Goal: Feedback & Contribution: Submit feedback/report problem

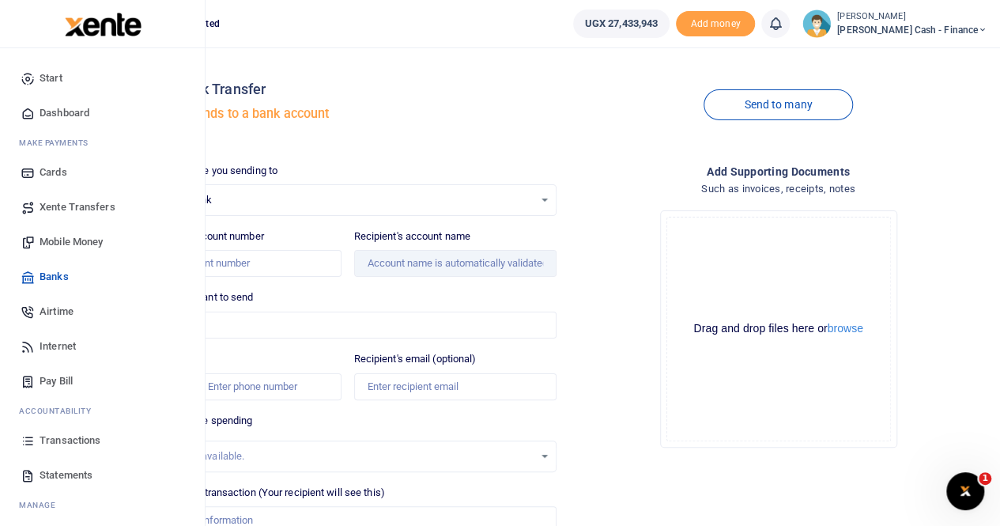
click at [63, 236] on span "Mobile Money" at bounding box center [71, 242] width 63 height 16
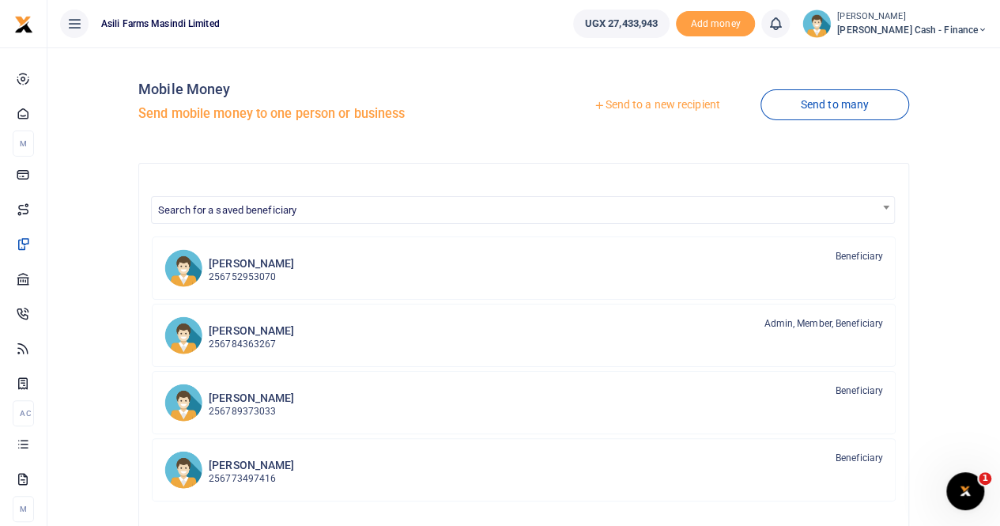
click at [635, 106] on link "Send to a new recipient" at bounding box center [656, 105] width 206 height 28
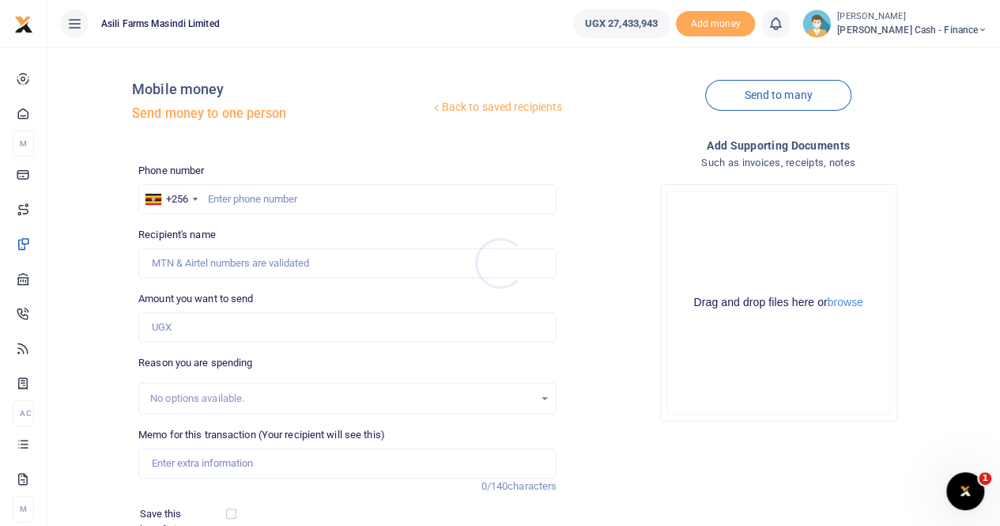
click at [220, 198] on div at bounding box center [500, 263] width 1000 height 526
click at [218, 194] on input "text" at bounding box center [347, 199] width 418 height 30
paste input "0701 893174"
click at [234, 200] on input "0701 893174" at bounding box center [347, 199] width 418 height 30
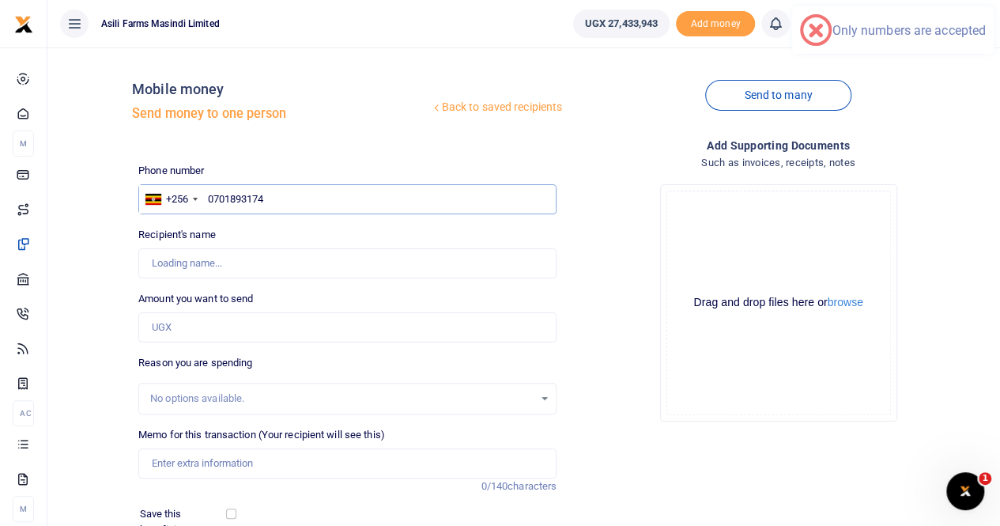
type input "0701893174"
click at [249, 268] on input "Recipient's name" at bounding box center [347, 263] width 418 height 30
click at [292, 263] on input "Recipient's name" at bounding box center [347, 263] width 418 height 30
type input "George Lwigale"
click at [415, 337] on input "Amount you want to send" at bounding box center [347, 327] width 418 height 30
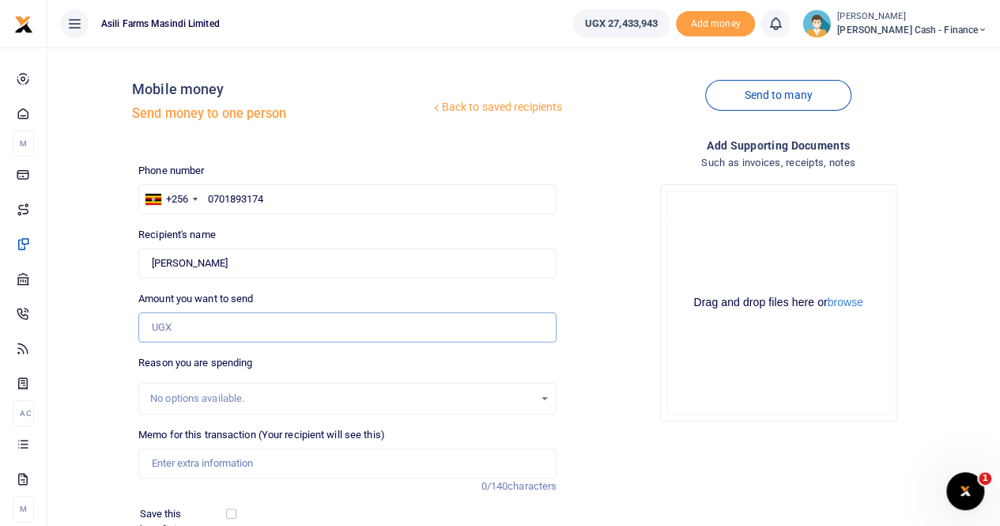
click at [194, 326] on input "Amount you want to send" at bounding box center [347, 327] width 418 height 30
type input "7,750,000"
click at [183, 465] on input "Memo for this transaction (Your recipient will see this)" at bounding box center [347, 463] width 418 height 30
click at [264, 466] on input "Payment for Phones" at bounding box center [347, 463] width 418 height 30
paste input "for new field supervisors and store clerks"
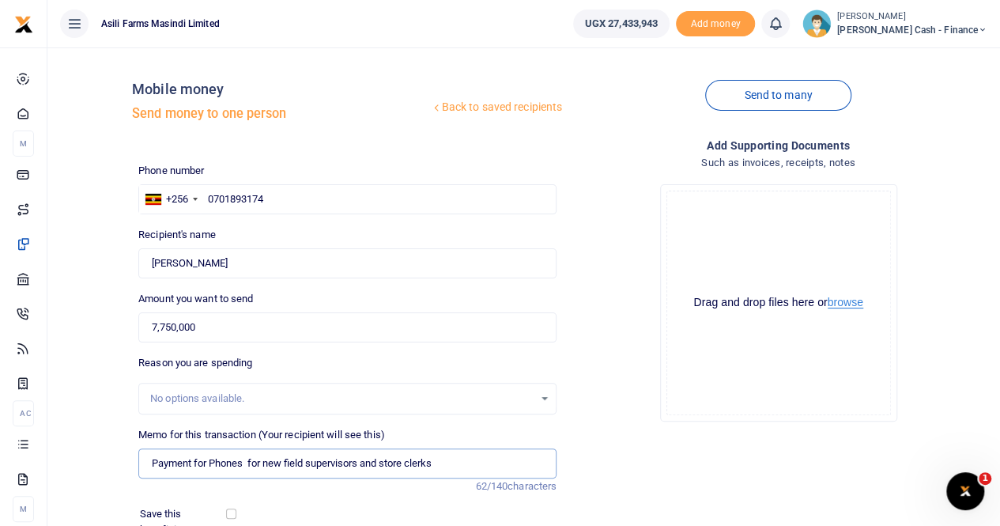
type input "Payment for Phones for new field supervisors and store clerks"
click at [842, 304] on button "browse" at bounding box center [845, 302] width 36 height 12
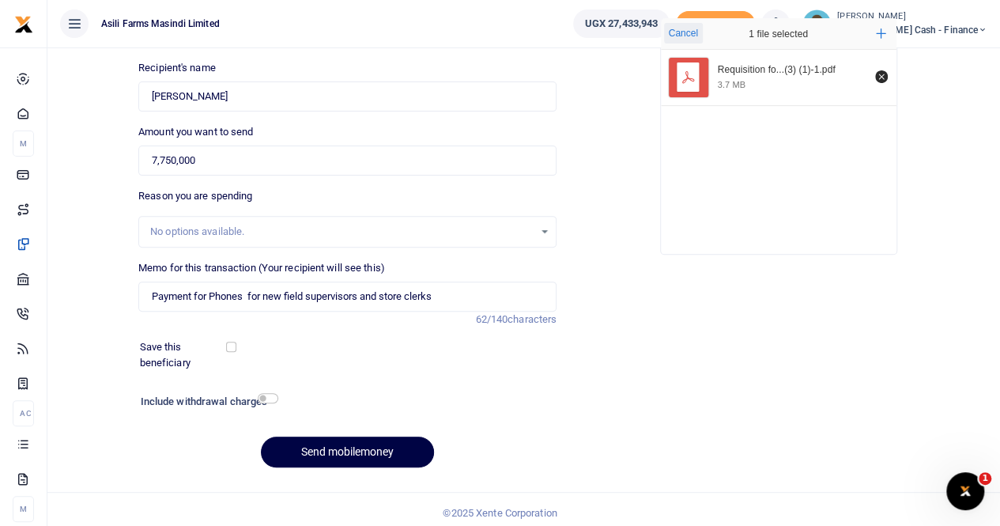
scroll to position [172, 0]
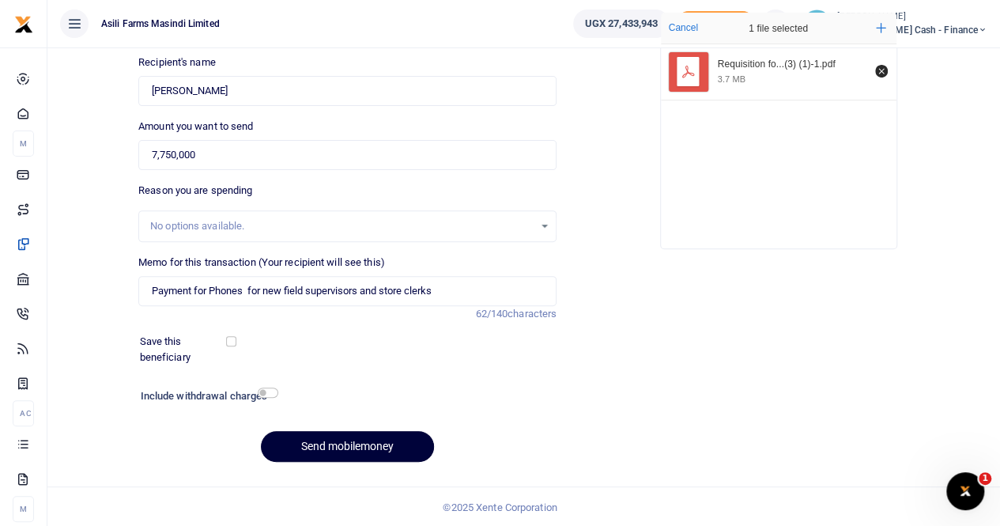
click at [340, 436] on button "Send mobilemoney" at bounding box center [347, 446] width 173 height 31
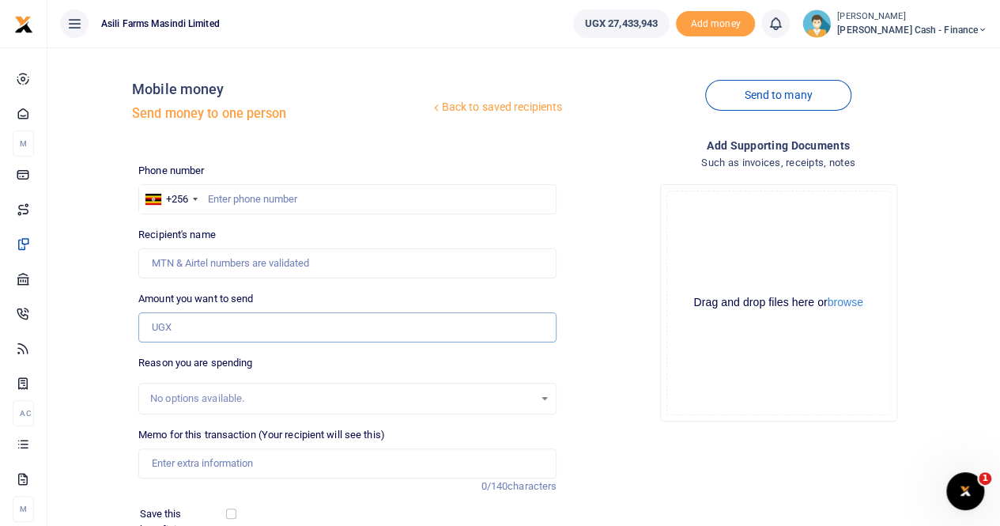
click at [171, 325] on input "Amount you want to send" at bounding box center [347, 327] width 418 height 30
paste input "4,625,000"
type input "4,625,000"
click at [216, 202] on input "text" at bounding box center [347, 199] width 418 height 30
paste input "0788691446"
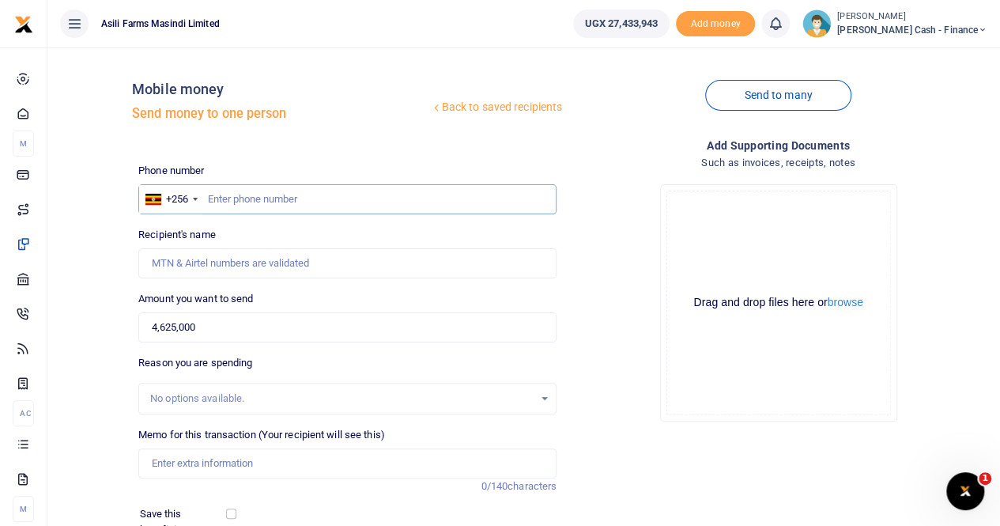
type input "0788691446"
type input "Marion Tumusiime"
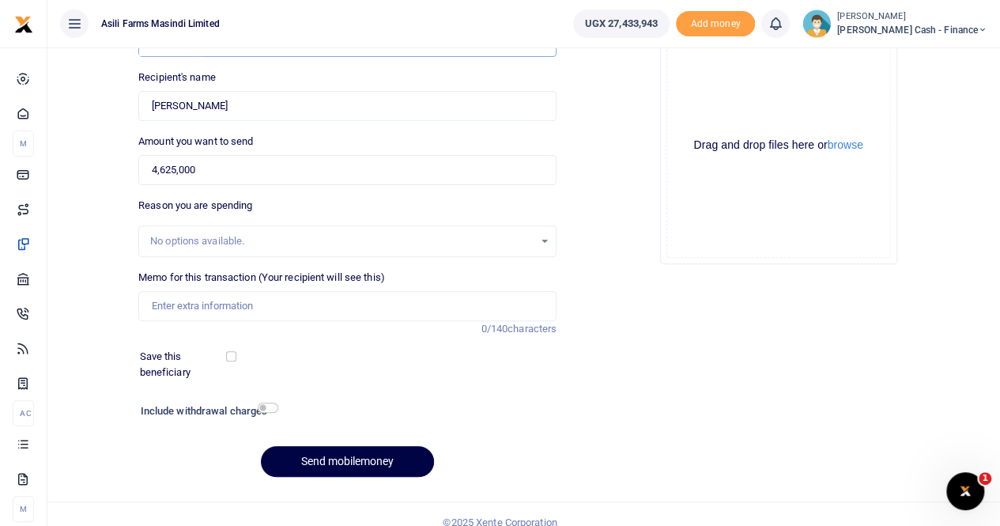
scroll to position [158, 0]
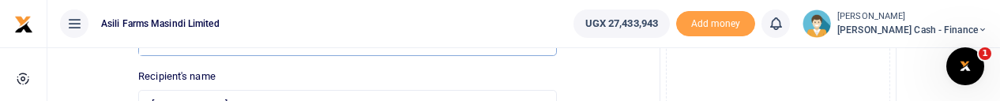
type input "0788691446"
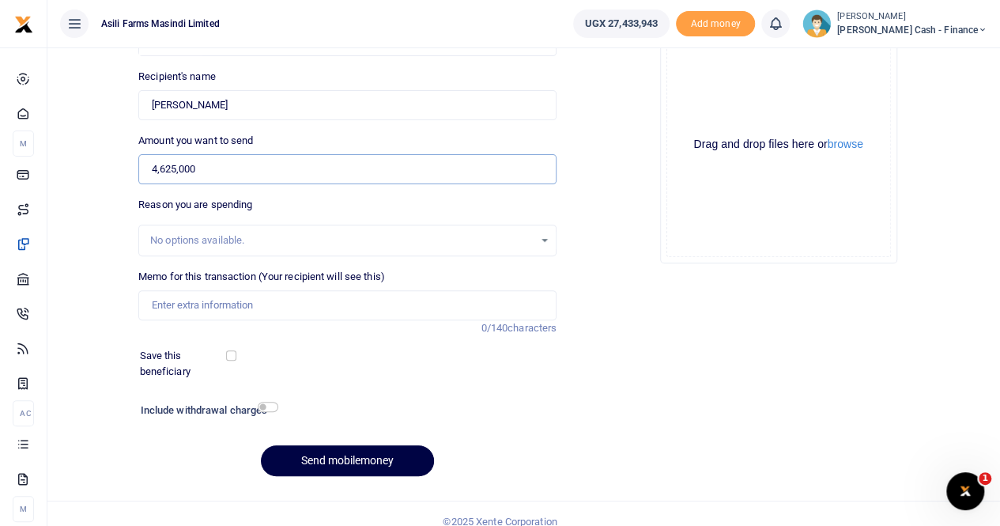
drag, startPoint x: 223, startPoint y: 169, endPoint x: 133, endPoint y: 173, distance: 90.2
click at [133, 173] on div "Amount you want to send 4,625,000 Amount is required." at bounding box center [347, 158] width 431 height 51
type input "0"
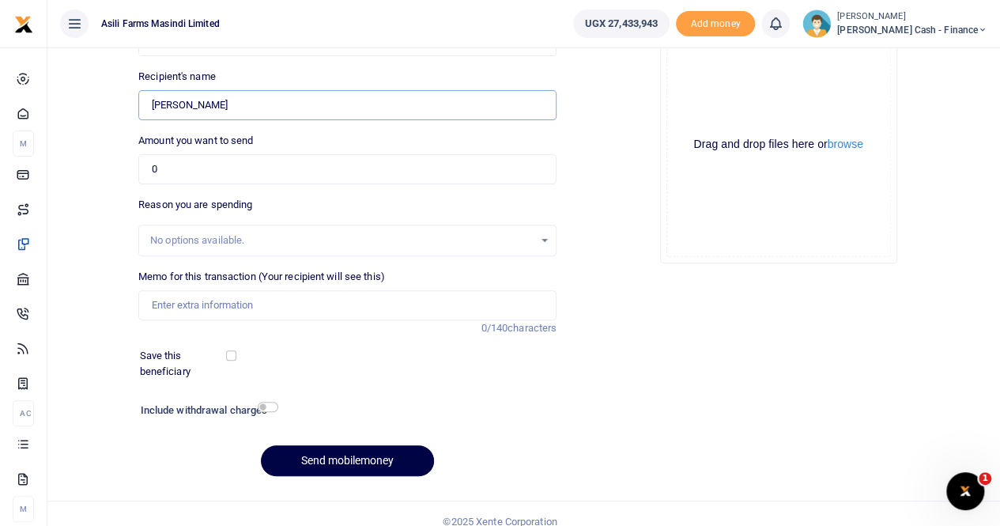
drag, startPoint x: 261, startPoint y: 111, endPoint x: 119, endPoint y: 111, distance: 142.2
click at [119, 111] on div "Back to saved recipients Mobile money Send money to one person Send to many Pho…" at bounding box center [524, 195] width 940 height 586
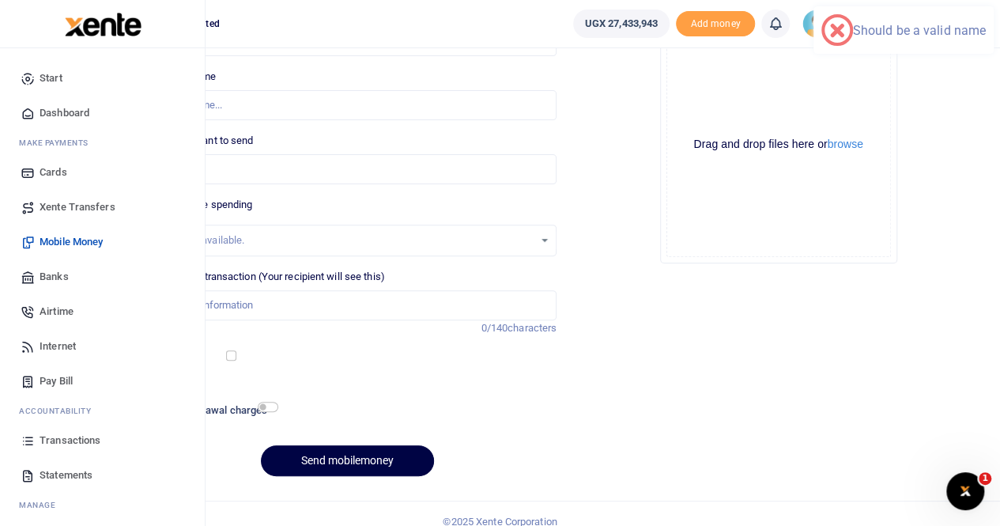
click at [84, 204] on span "Xente Transfers" at bounding box center [78, 207] width 76 height 16
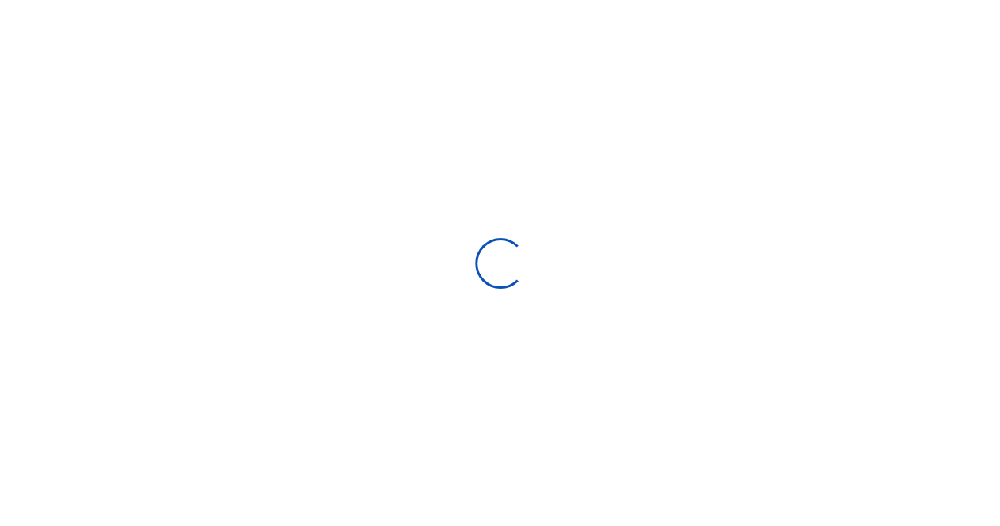
select select
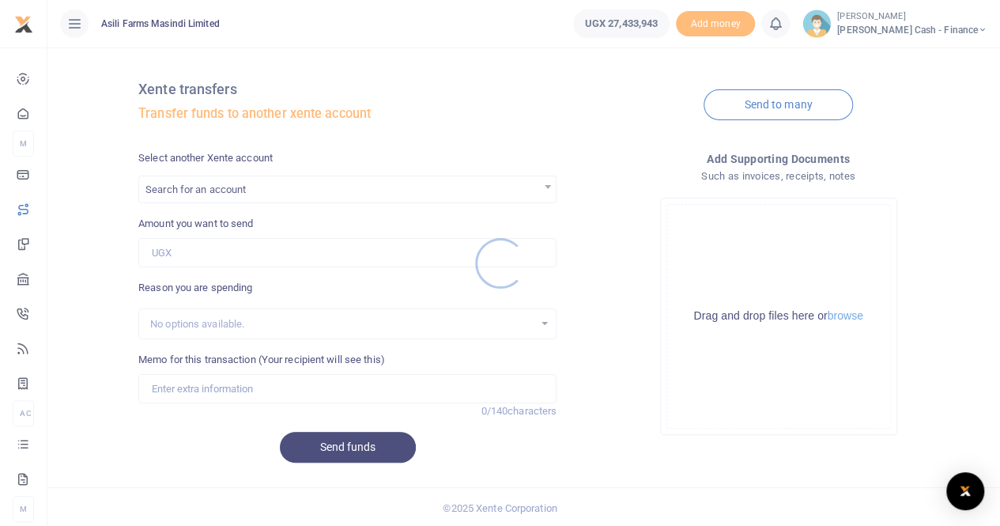
click at [205, 156] on div at bounding box center [500, 263] width 1000 height 526
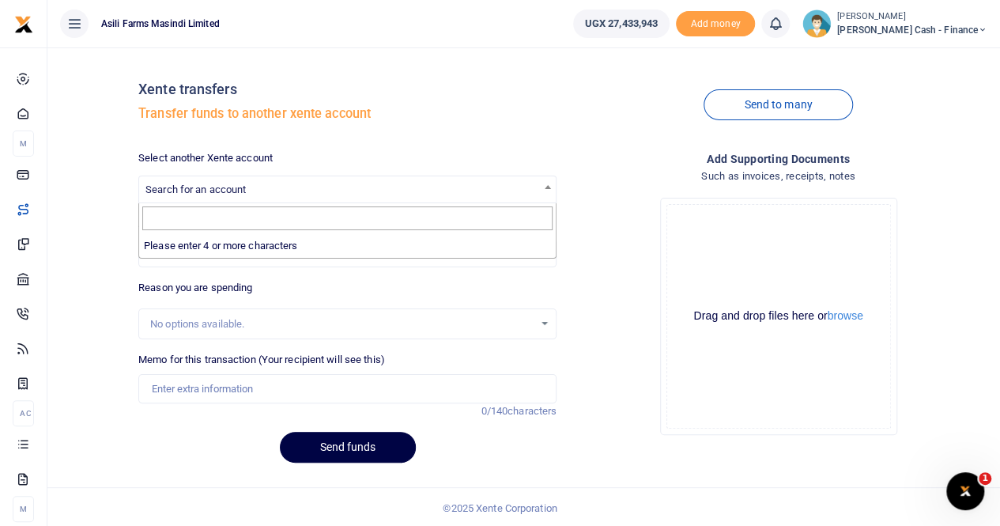
click at [192, 189] on span "Search for an account" at bounding box center [195, 189] width 100 height 12
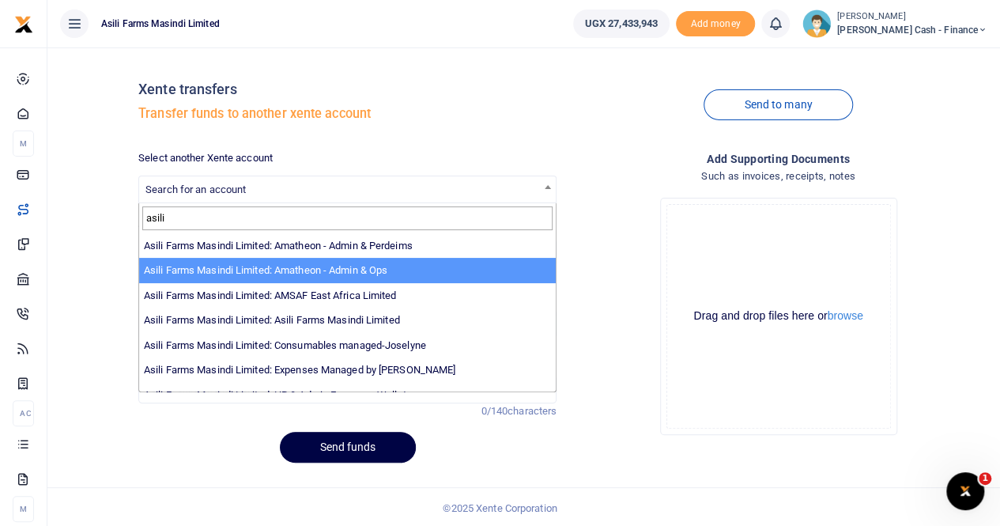
type input "asili"
select select "3989"
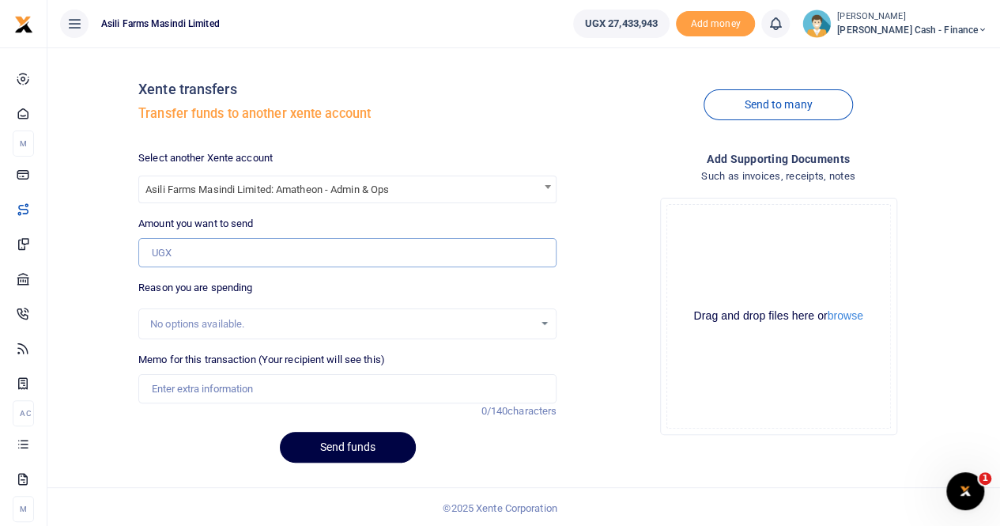
click at [205, 255] on input "Amount you want to send" at bounding box center [347, 253] width 418 height 30
paste input "4,625,000"
type input "4,625,000"
click at [202, 387] on input "Memo for this transaction (Your recipient will see this)" at bounding box center [347, 389] width 418 height 30
paste input "4,625,000"
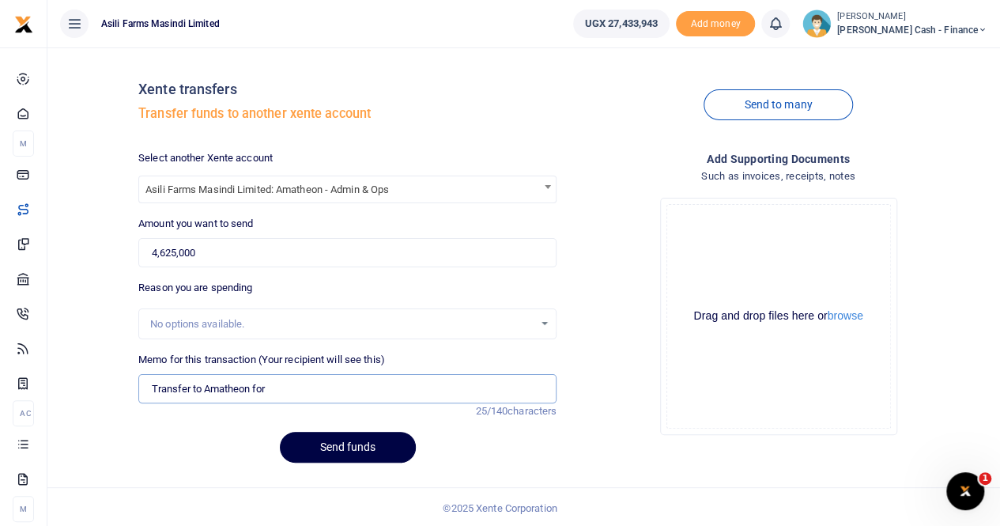
paste input "Printer -WB Software and network accessories"
click at [844, 316] on button "browse" at bounding box center [845, 316] width 36 height 12
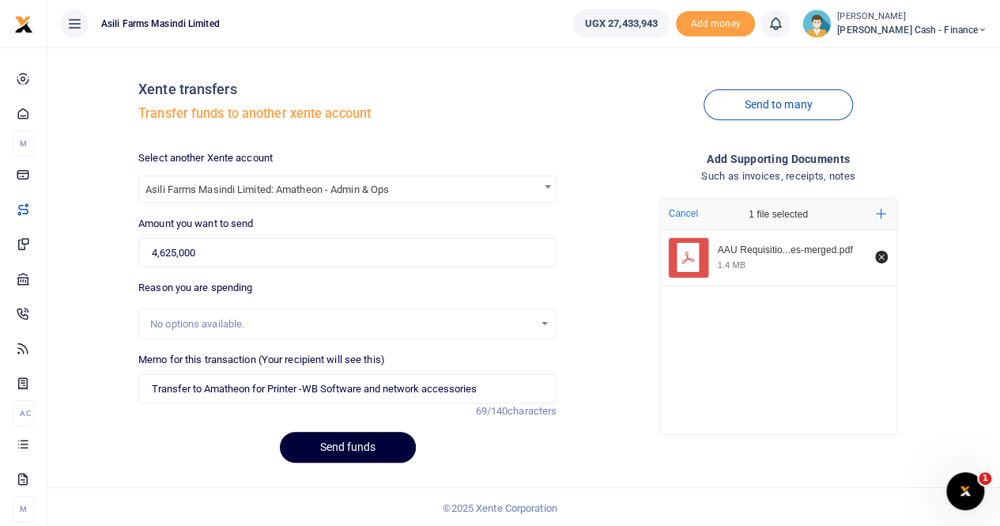
click at [341, 443] on button "Send funds" at bounding box center [348, 446] width 136 height 31
click at [326, 446] on button "Send funds" at bounding box center [348, 446] width 136 height 31
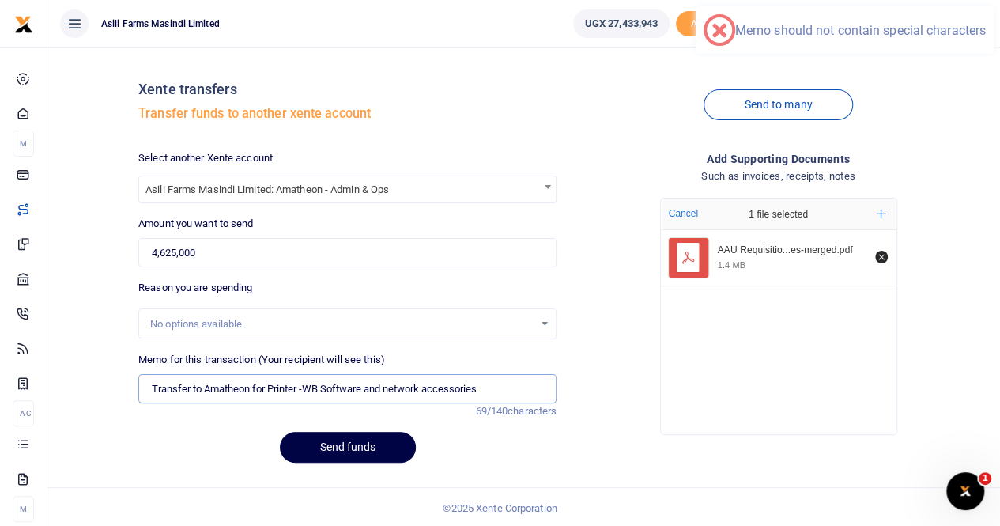
click at [306, 390] on input "Transfer to Amatheon for Printer -WB Software and network accessories" at bounding box center [347, 389] width 418 height 30
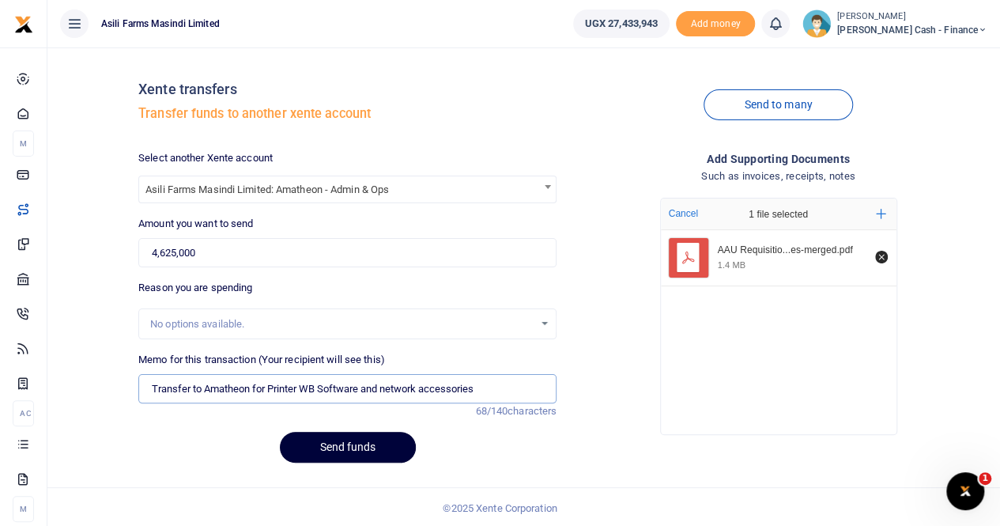
type input "Transfer to Amatheon for Printer WB Software and network accessories"
click at [347, 446] on button "Send funds" at bounding box center [348, 446] width 136 height 31
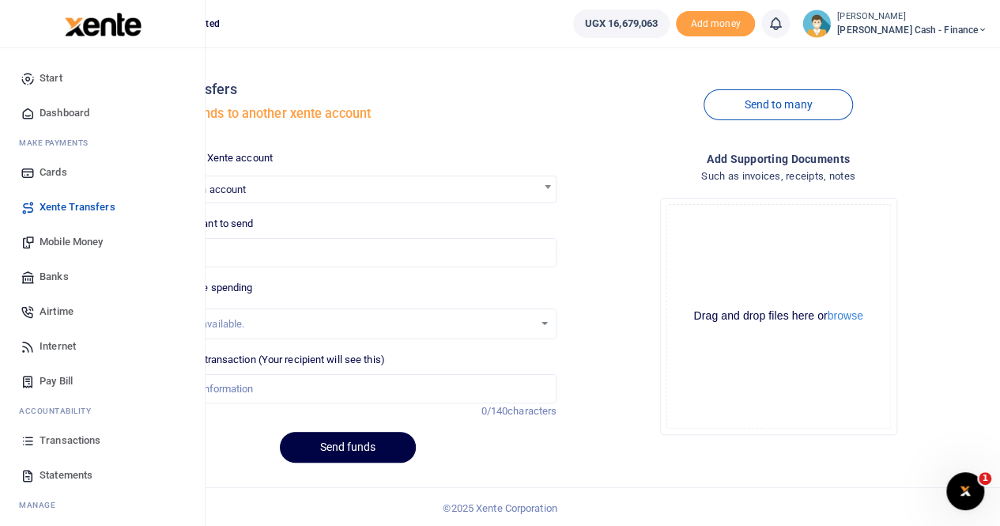
click at [55, 436] on span "Transactions" at bounding box center [70, 440] width 61 height 16
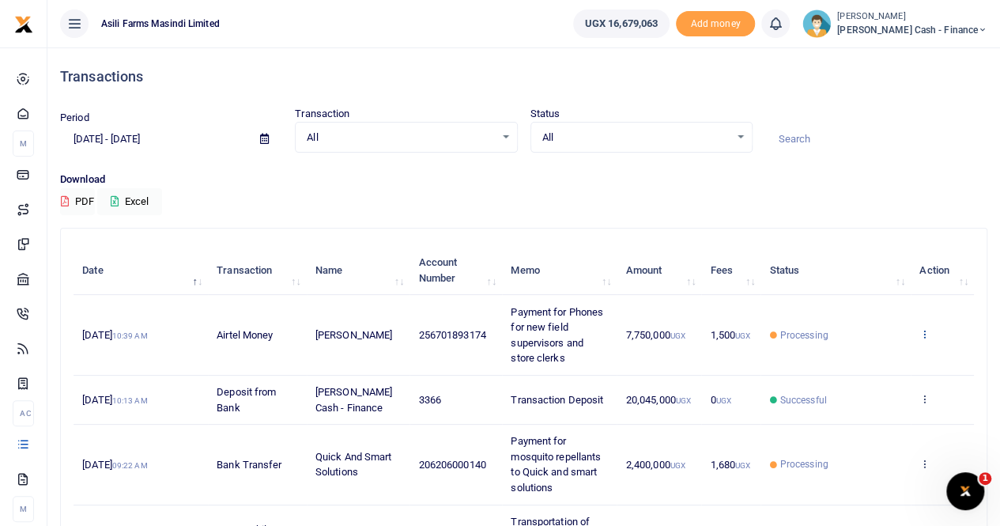
click at [927, 330] on icon at bounding box center [924, 333] width 10 height 11
click at [891, 359] on link "View details" at bounding box center [866, 360] width 125 height 22
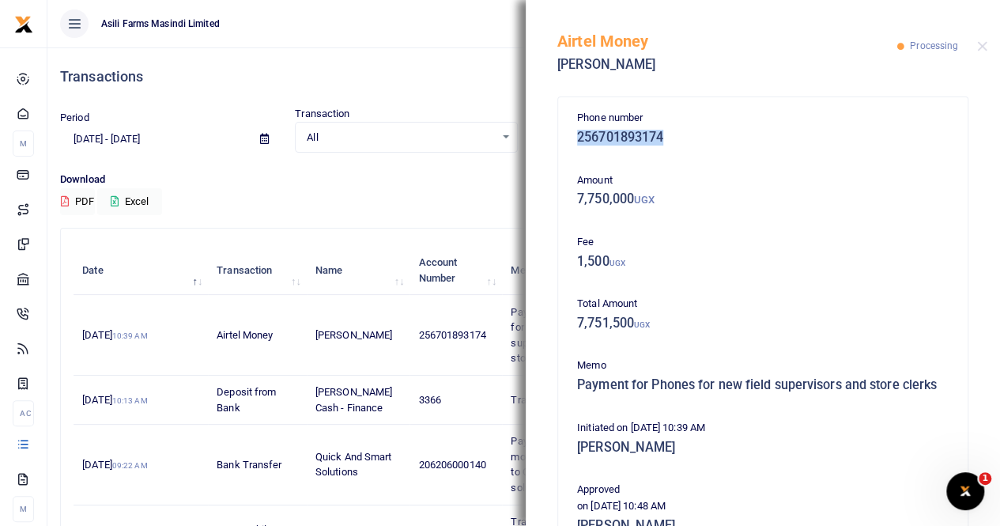
drag, startPoint x: 576, startPoint y: 137, endPoint x: 672, endPoint y: 135, distance: 95.6
click at [672, 135] on h5 "256701893174" at bounding box center [762, 138] width 371 height 16
copy h5 "256701893174"
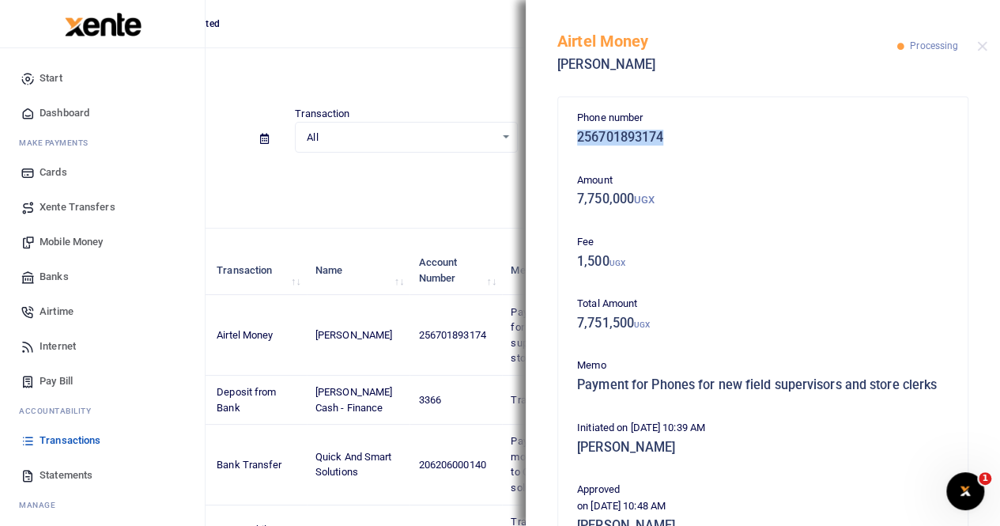
click at [71, 244] on span "Mobile Money" at bounding box center [71, 242] width 63 height 16
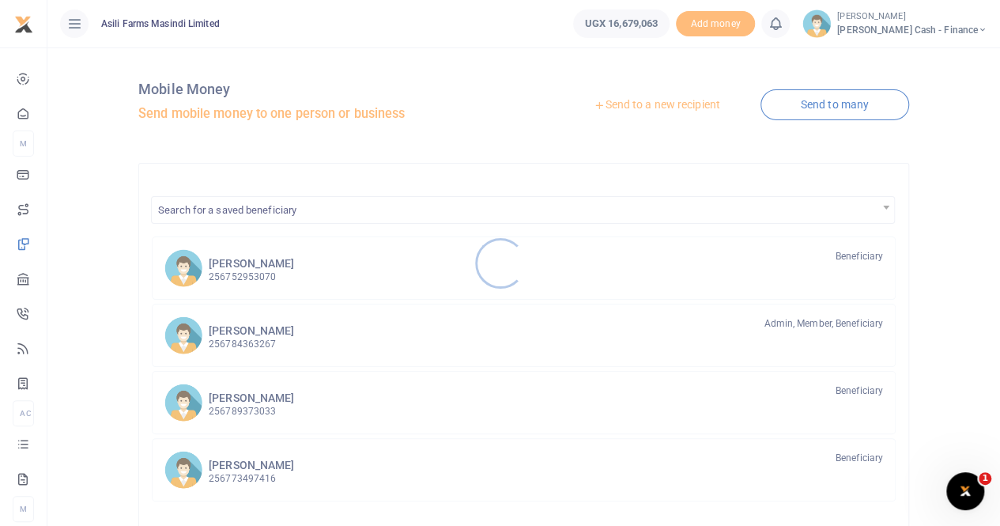
click at [621, 105] on div at bounding box center [500, 263] width 1000 height 526
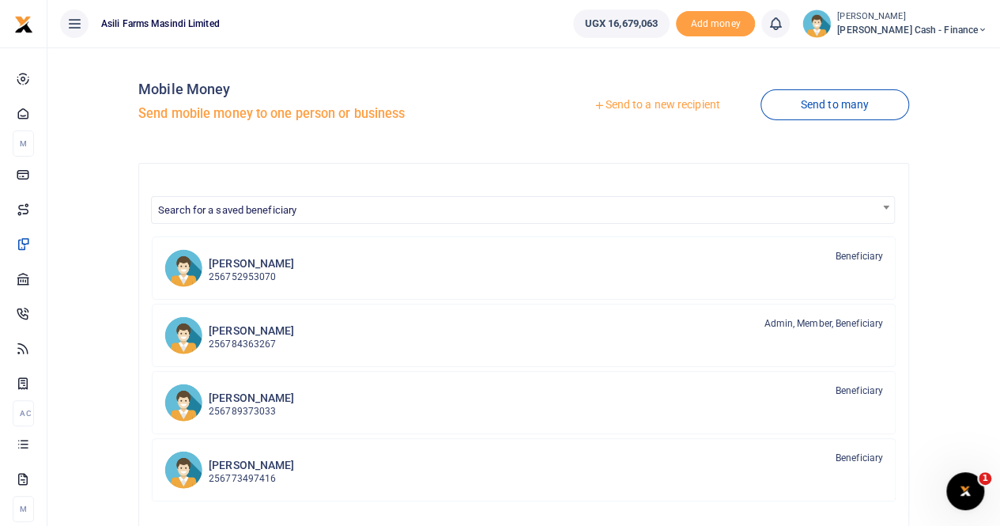
click at [625, 105] on link "Send to a new recipient" at bounding box center [656, 105] width 206 height 28
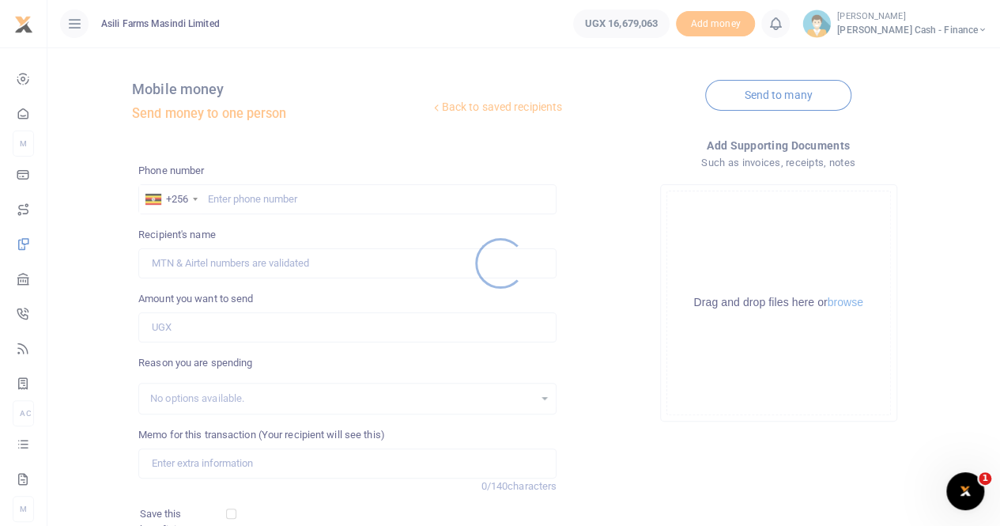
click at [220, 198] on div at bounding box center [500, 263] width 1000 height 526
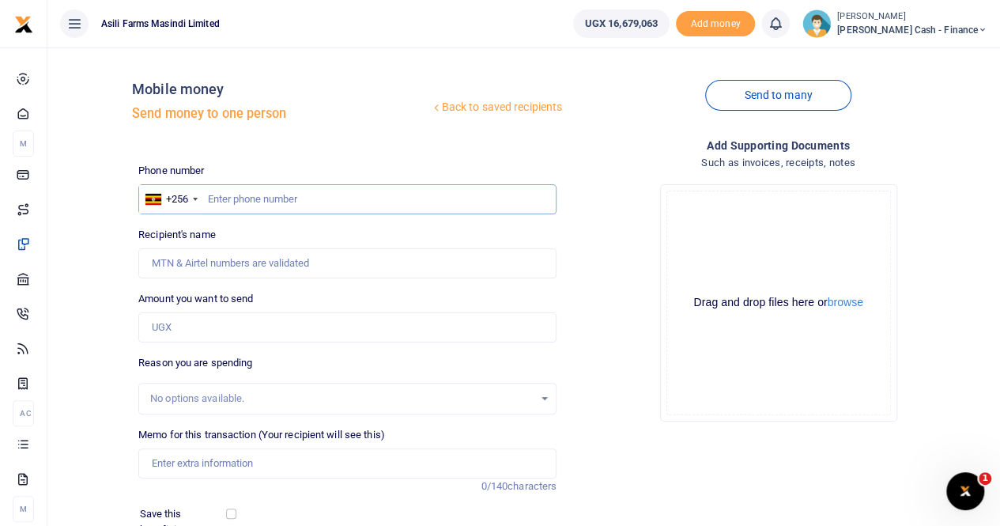
click at [217, 194] on input "text" at bounding box center [347, 199] width 418 height 30
paste input "256701893174"
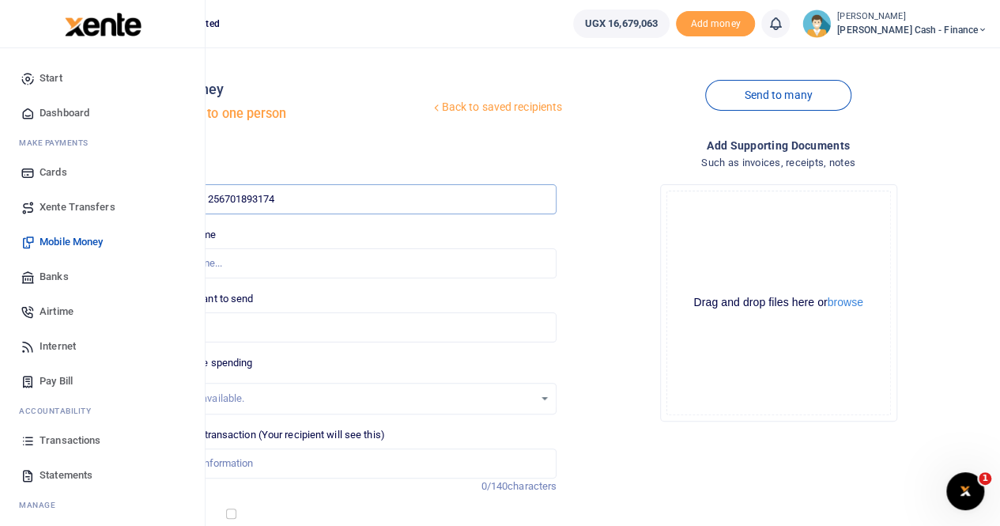
type input "256701893174"
click at [70, 438] on span "Transactions" at bounding box center [70, 440] width 61 height 16
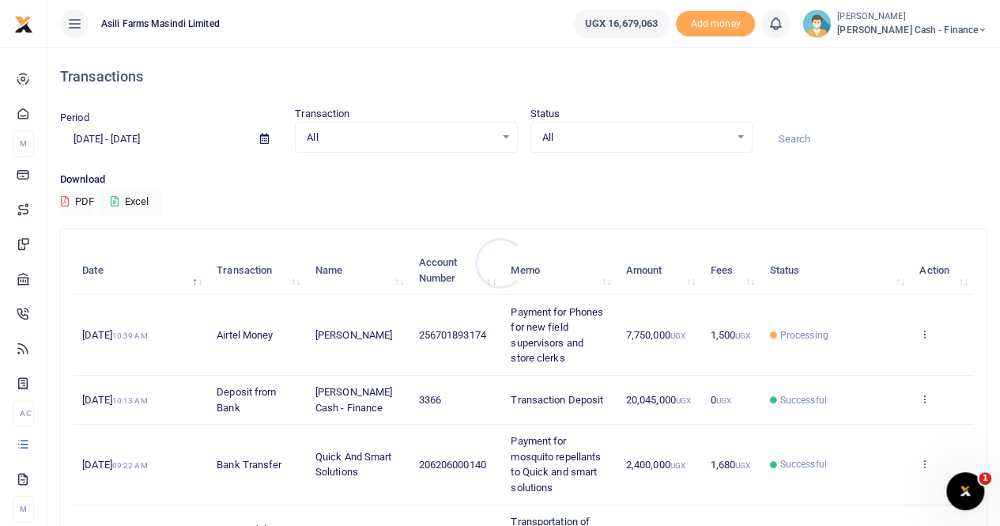
click at [925, 331] on div at bounding box center [500, 263] width 1000 height 526
click at [925, 329] on icon at bounding box center [924, 333] width 10 height 11
click at [885, 358] on link "View details" at bounding box center [866, 360] width 125 height 22
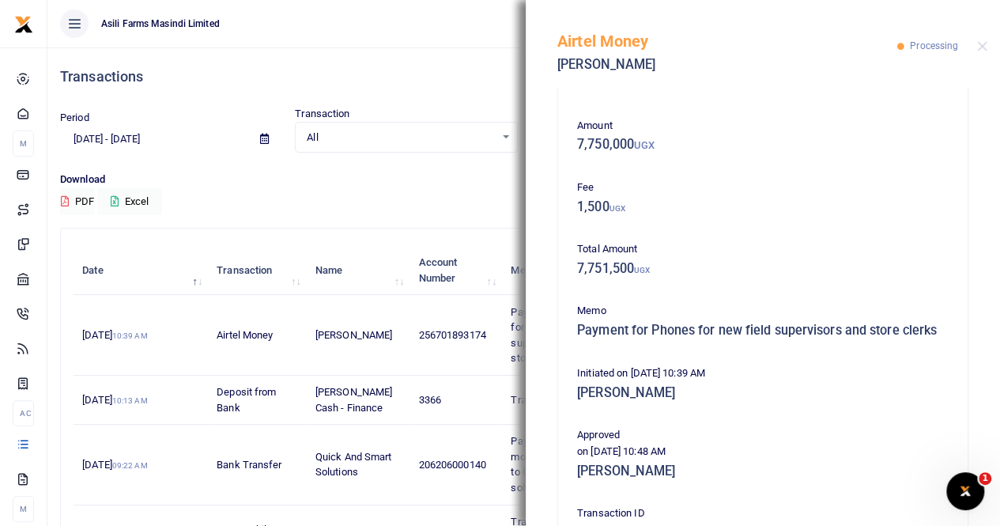
scroll to position [79, 0]
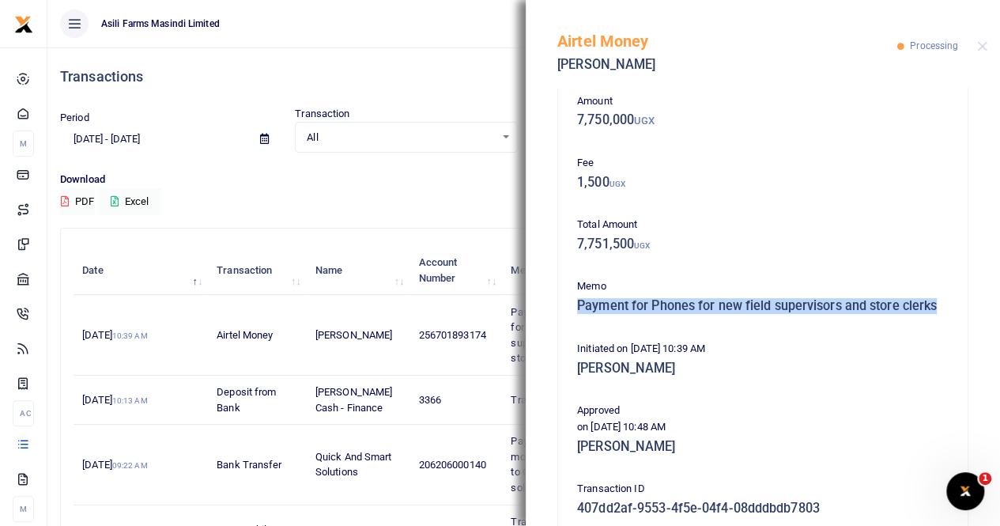
drag, startPoint x: 577, startPoint y: 304, endPoint x: 792, endPoint y: 331, distance: 216.6
click at [792, 321] on div "Memo Payment for Phones for new field supervisors and store clerks" at bounding box center [763, 299] width 384 height 43
copy h5 "Payment for Phones for new field supervisors and store clerks"
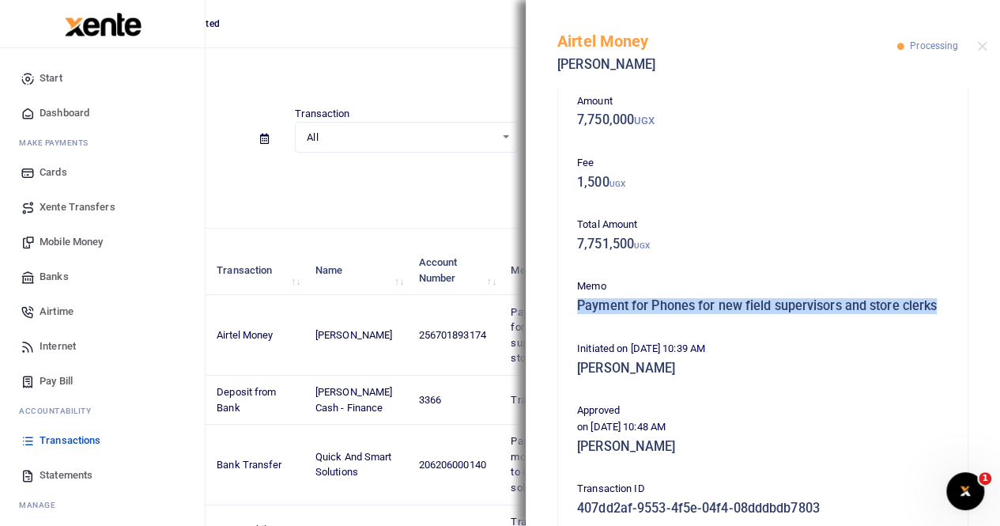
click at [73, 238] on span "Mobile Money" at bounding box center [71, 242] width 63 height 16
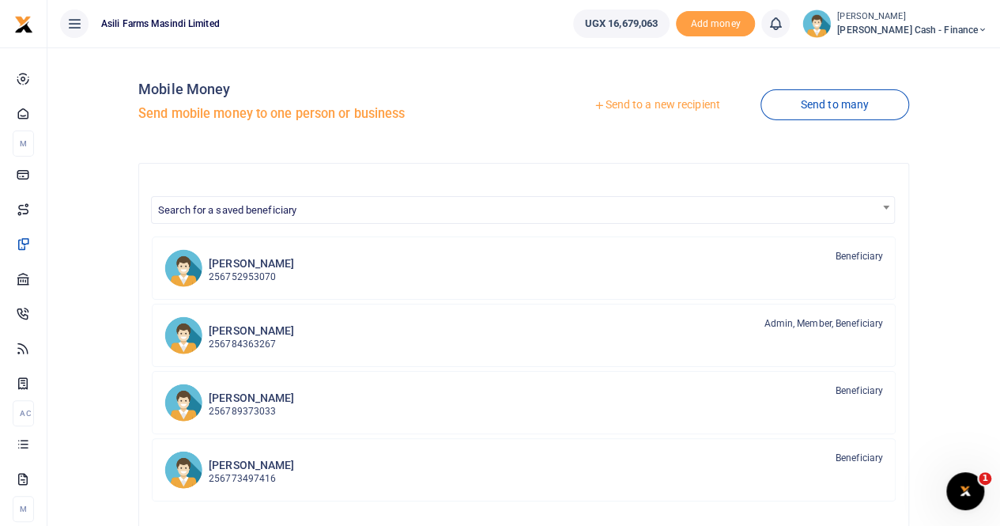
click at [653, 100] on link "Send to a new recipient" at bounding box center [656, 105] width 206 height 28
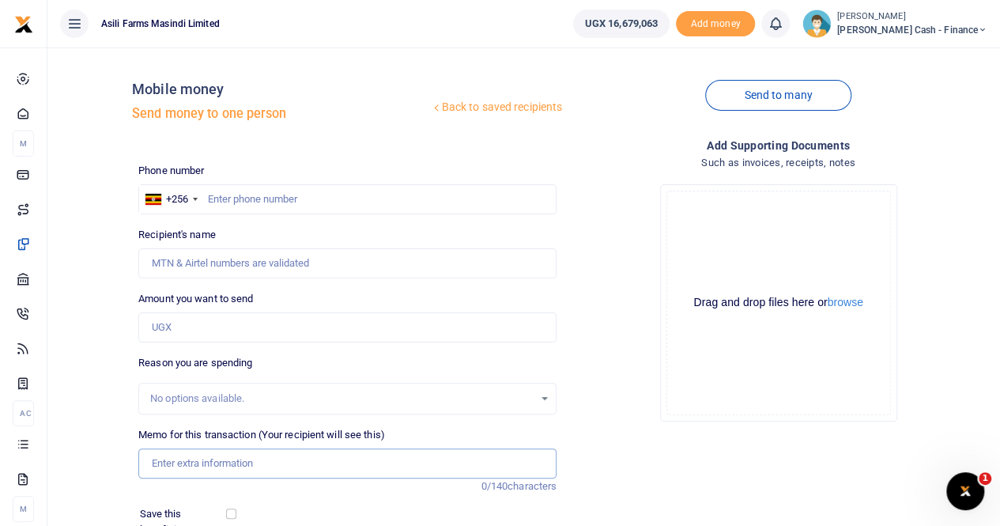
click at [160, 462] on input "Memo for this transaction (Your recipient will see this)" at bounding box center [347, 463] width 418 height 30
paste input "Payment for Phones for new field supervisors and store clerks"
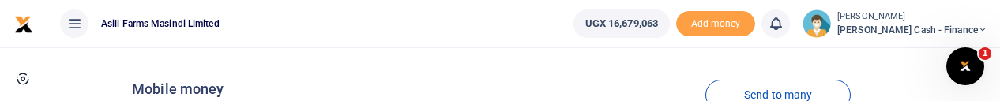
type input "Payment for Phones for new field supervisors and store clerks"
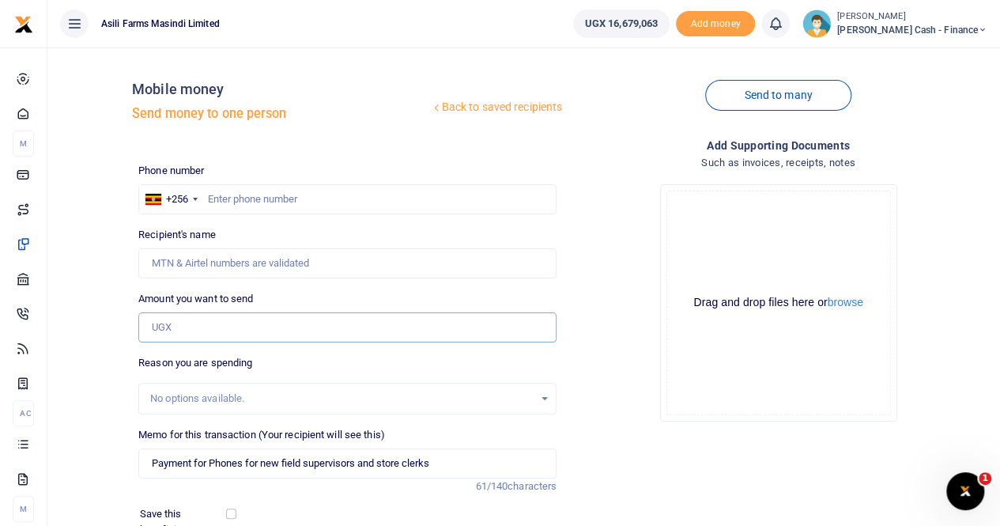
click at [164, 328] on input "Amount you want to send" at bounding box center [347, 327] width 418 height 30
paste input "0701 893174"
type input "NaN"
drag, startPoint x: 175, startPoint y: 328, endPoint x: 122, endPoint y: 330, distance: 53.0
click at [122, 330] on div "Back to saved recipients Mobile money Send money to one person Send to many Pho…" at bounding box center [524, 353] width 940 height 586
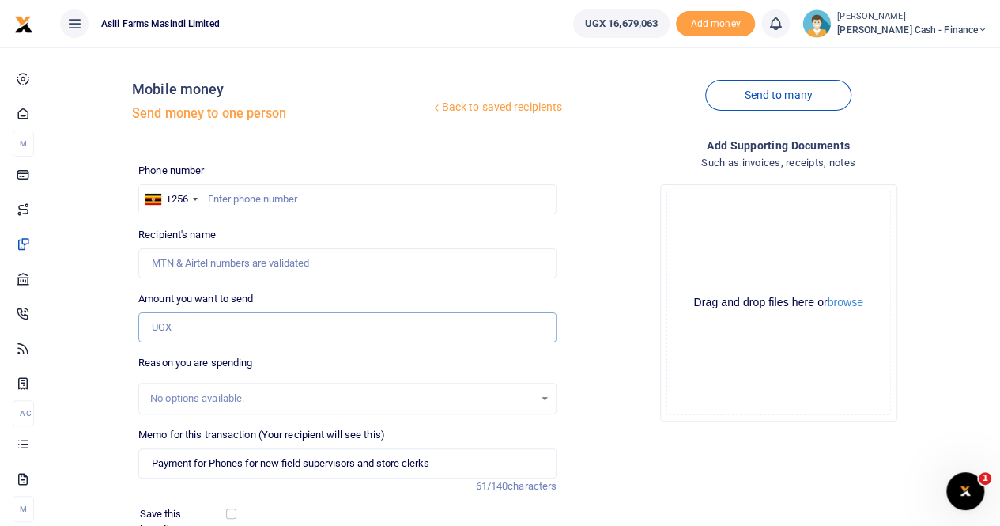
type input "0"
click at [209, 202] on input "text" at bounding box center [347, 199] width 418 height 30
paste input "0701 893174"
click at [234, 202] on input "0701 893174" at bounding box center [347, 199] width 418 height 30
type input "0701893174"
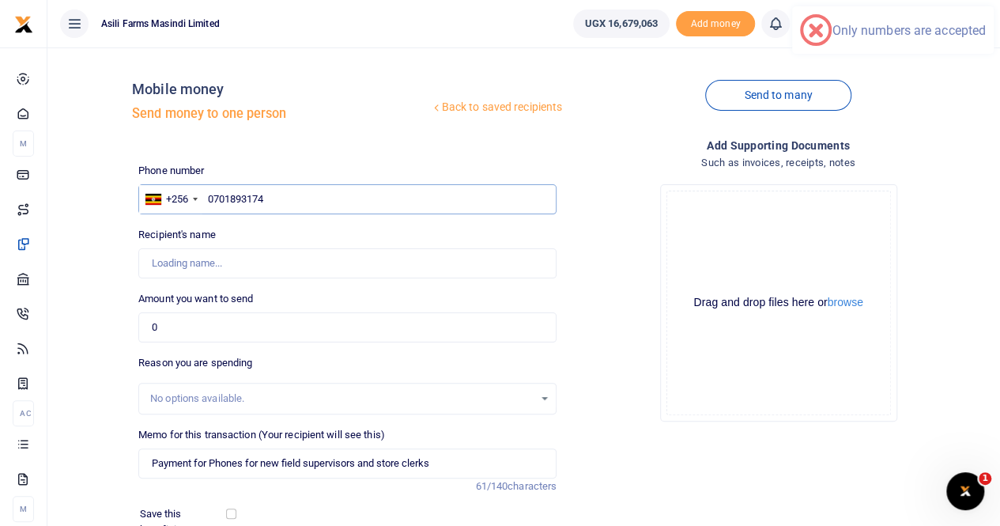
click at [204, 202] on input "0701893174" at bounding box center [347, 199] width 418 height 30
type input "George Lwigale"
type input "0701893174"
click at [186, 333] on input "0" at bounding box center [347, 327] width 418 height 30
type input "0"
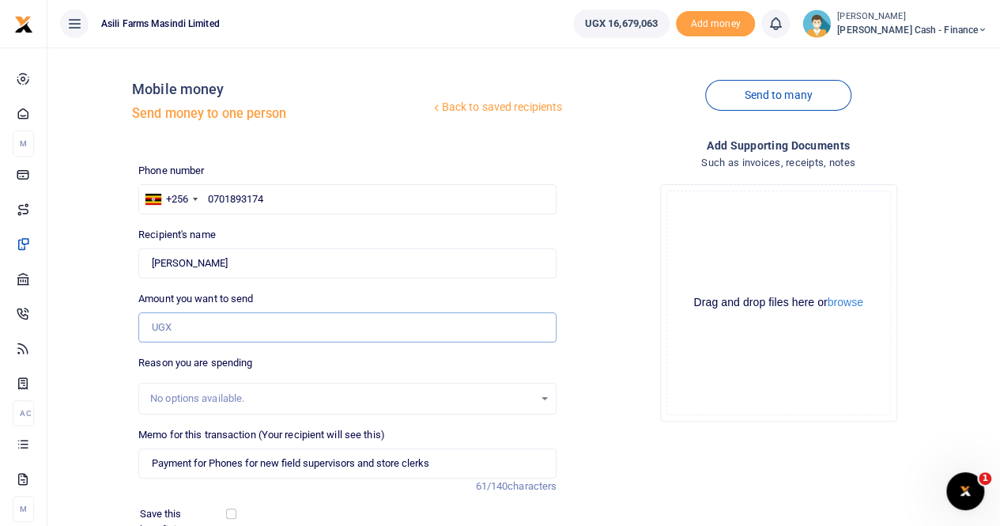
type input "0"
type input "5,000,000"
click at [839, 303] on button "browse" at bounding box center [845, 302] width 36 height 12
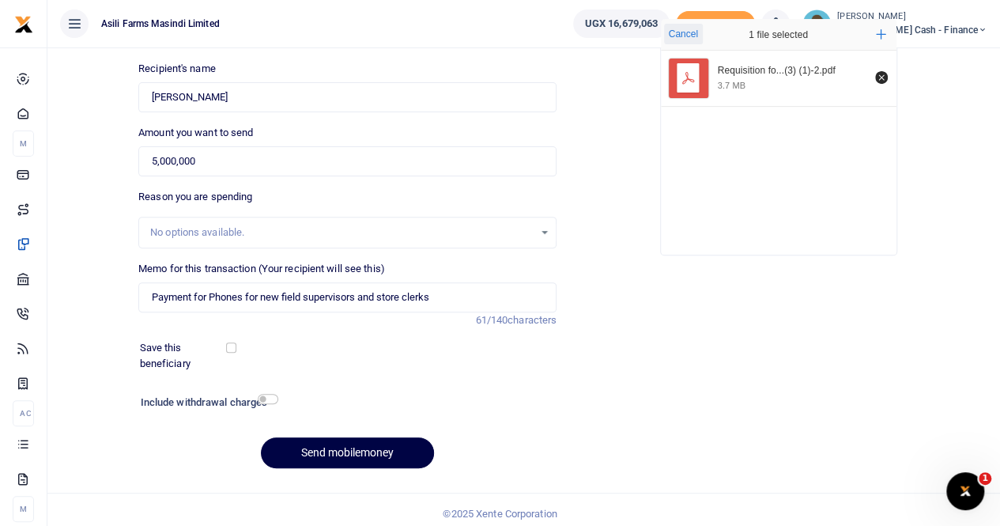
scroll to position [172, 0]
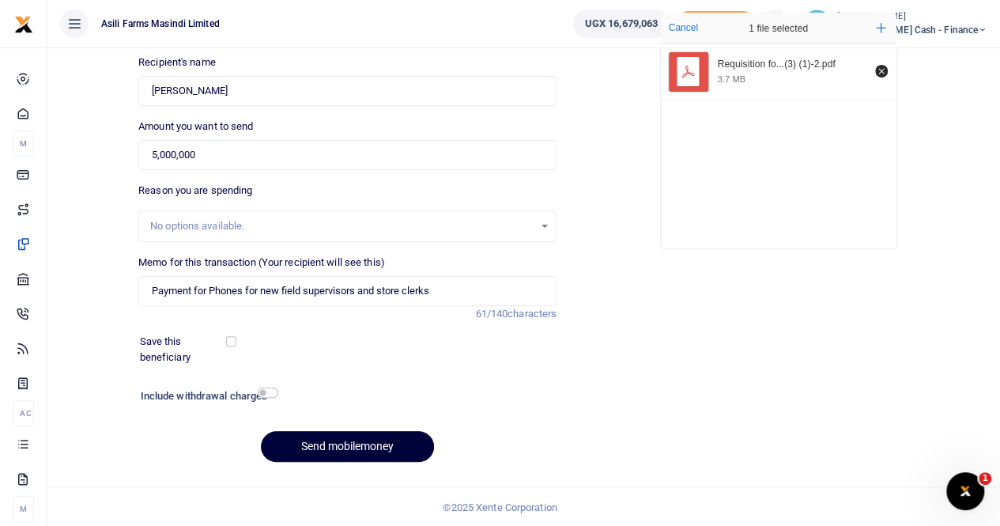
click at [340, 446] on button "Send mobilemoney" at bounding box center [347, 446] width 173 height 31
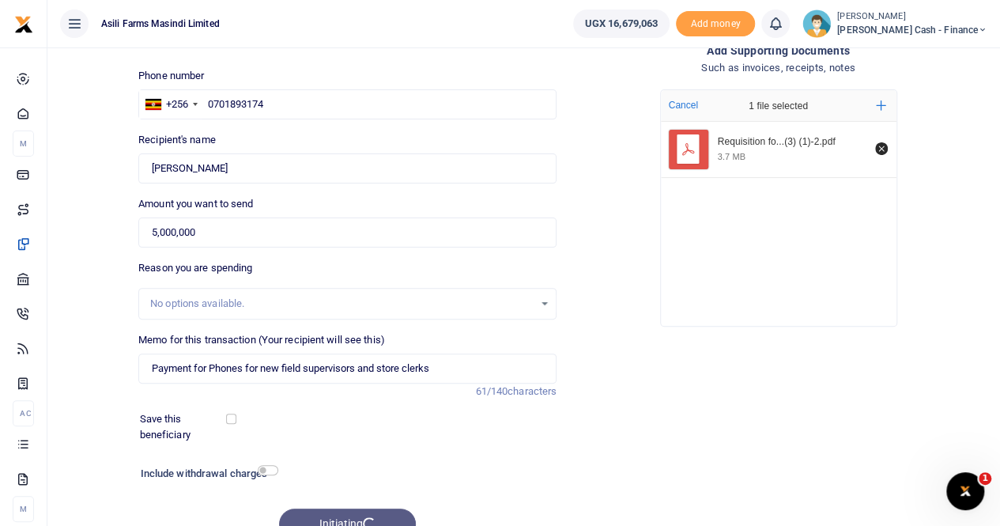
scroll to position [0, 0]
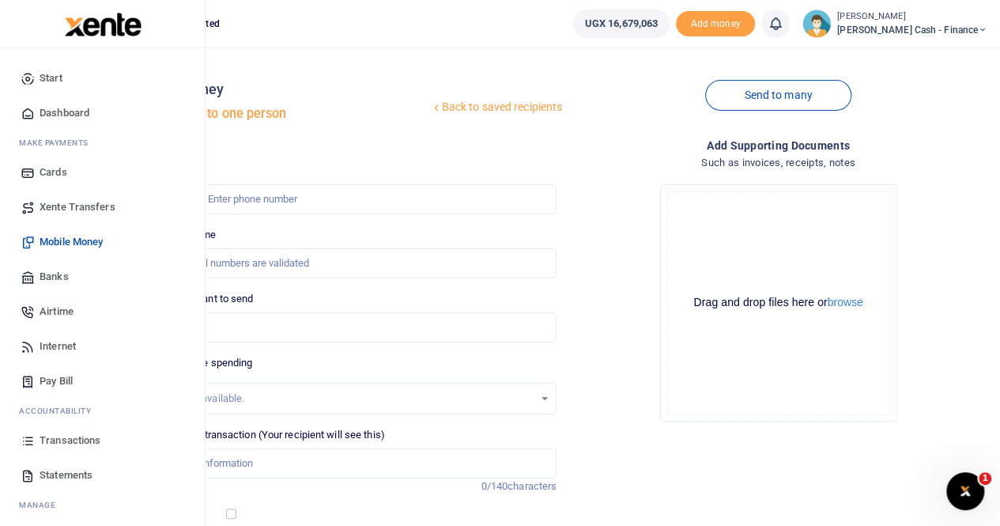
click at [71, 438] on span "Transactions" at bounding box center [70, 440] width 61 height 16
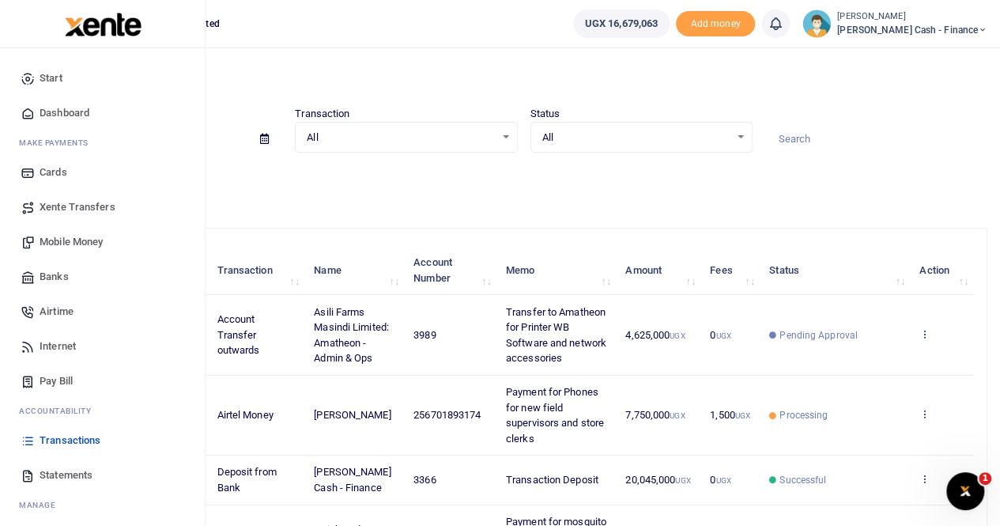
click at [74, 243] on span "Mobile Money" at bounding box center [71, 242] width 63 height 16
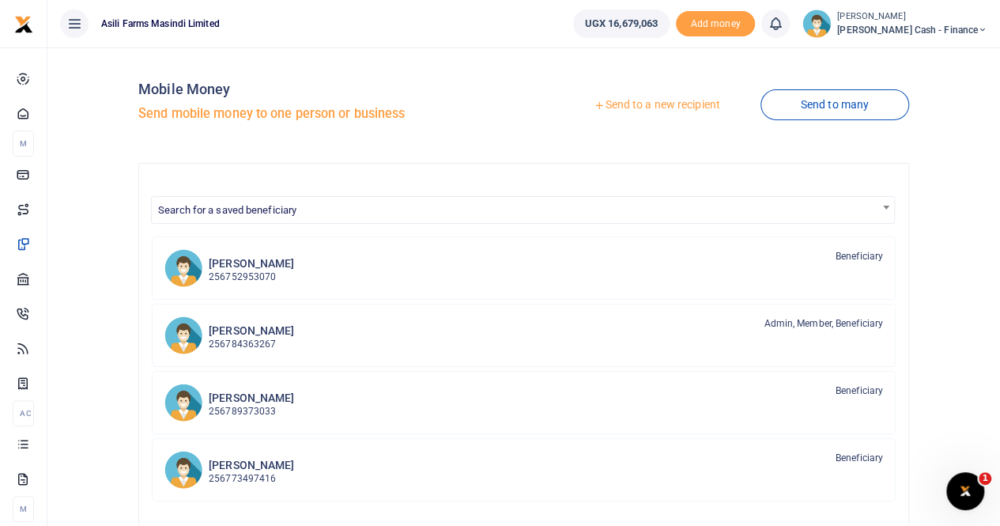
click at [645, 105] on link "Send to a new recipient" at bounding box center [656, 105] width 206 height 28
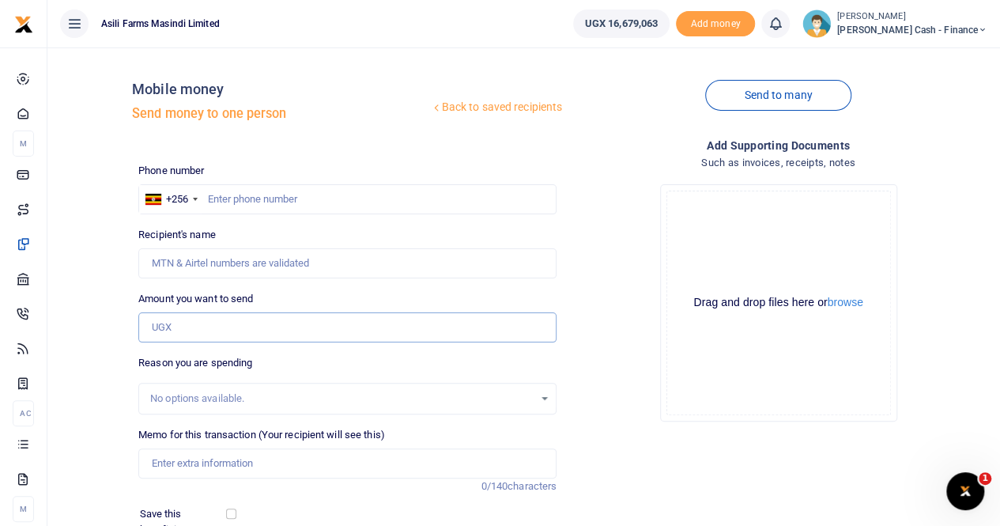
click at [179, 327] on input "Amount you want to send" at bounding box center [347, 327] width 418 height 30
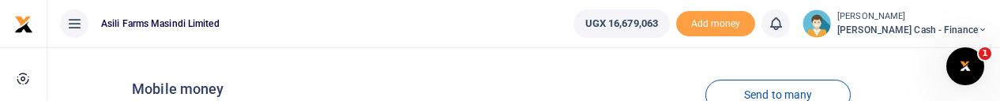
type input "2,750,000"
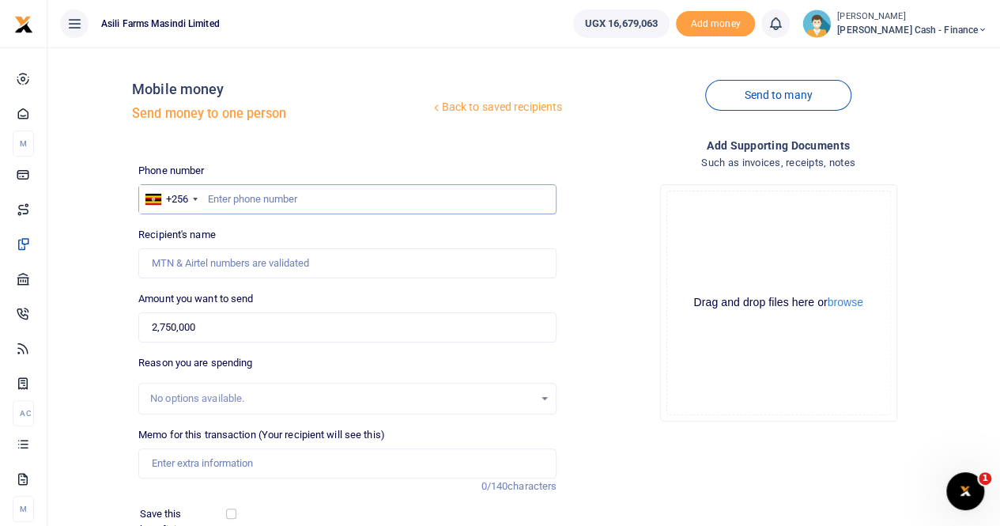
click at [211, 198] on input "text" at bounding box center [347, 199] width 418 height 30
paste input "0701 893174"
click at [232, 201] on input "0701 893174" at bounding box center [347, 199] width 418 height 30
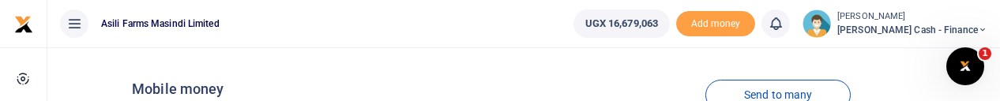
type input "0701893174"
type input "[PERSON_NAME]"
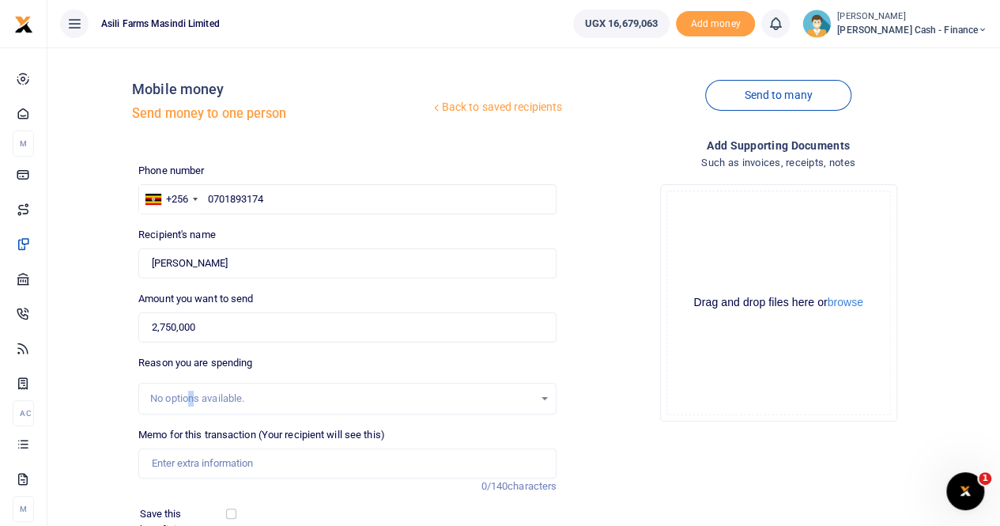
click at [193, 392] on div "No options available." at bounding box center [341, 398] width 383 height 16
click at [177, 465] on input "Memo for this transaction (Your recipient will see this)" at bounding box center [347, 463] width 418 height 30
paste input "new field supervisors and store clerks"
click at [149, 469] on input "new field supervisors and store clerks" at bounding box center [347, 463] width 418 height 30
type input "Payment for new field supervisors and store clerks"
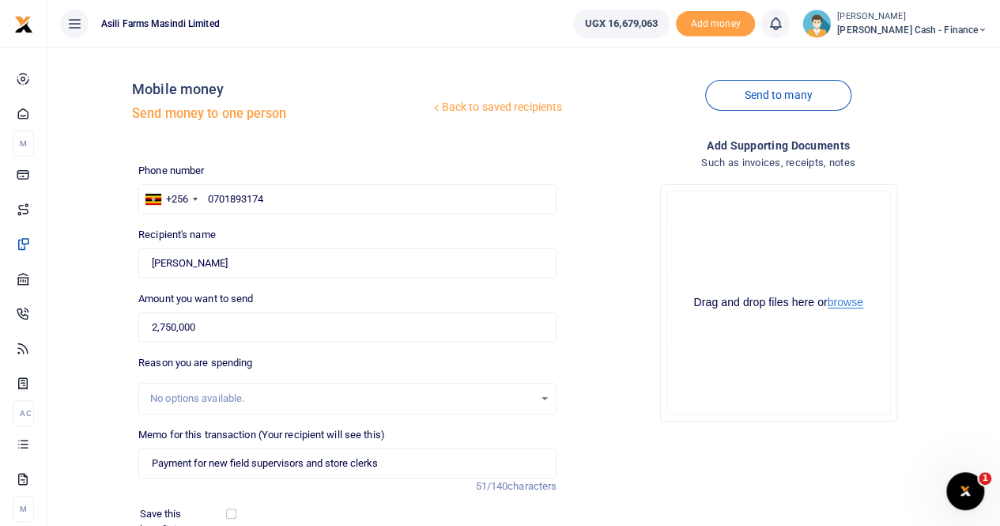
click at [849, 301] on button "browse" at bounding box center [845, 302] width 36 height 12
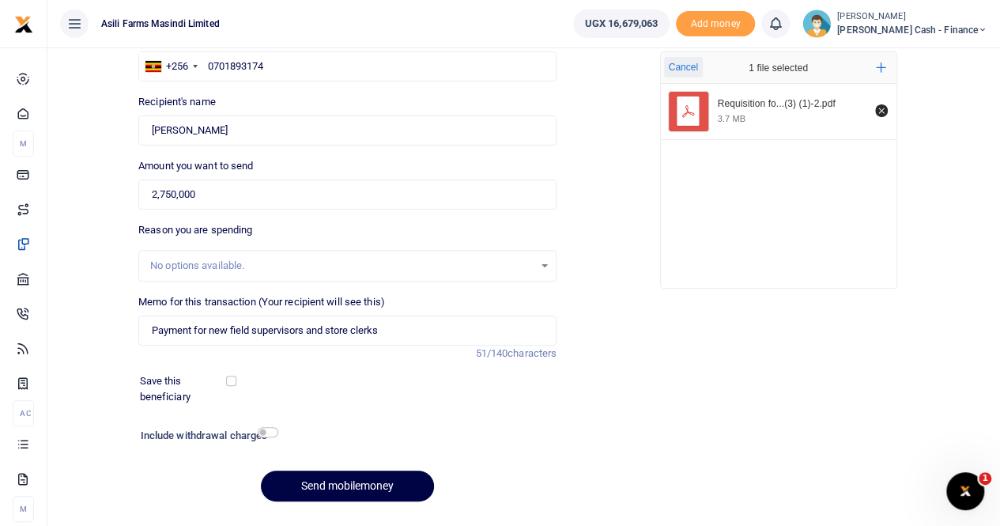
scroll to position [158, 0]
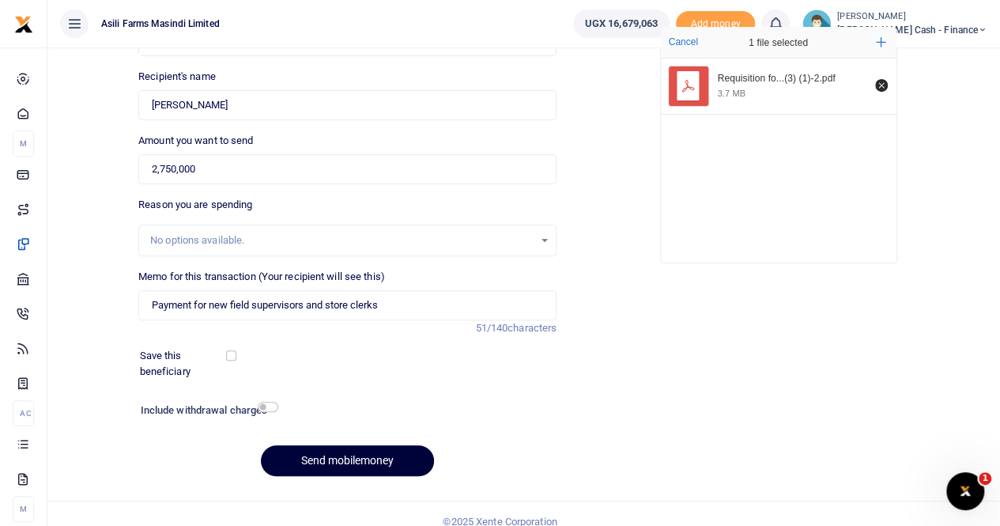
click at [356, 456] on button "Send mobilemoney" at bounding box center [347, 460] width 173 height 31
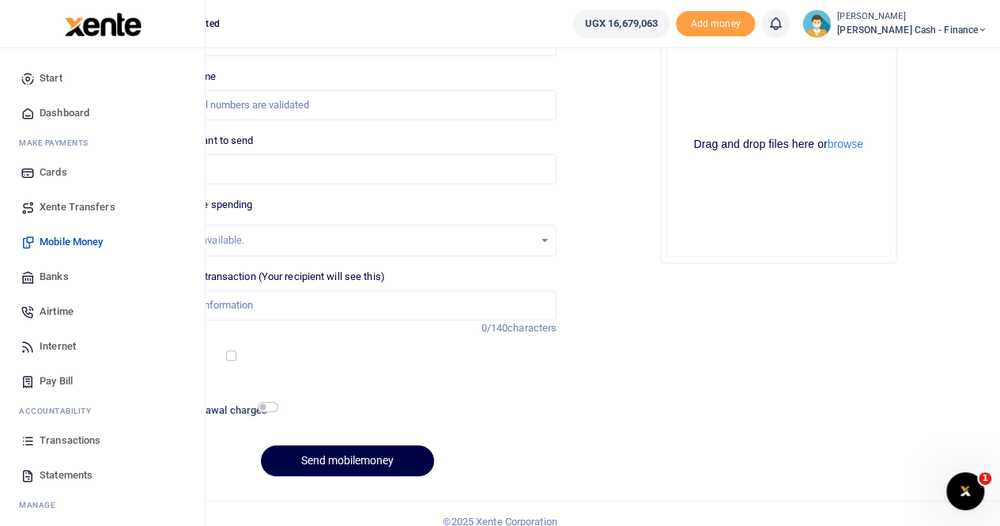
click at [63, 435] on span "Transactions" at bounding box center [70, 440] width 61 height 16
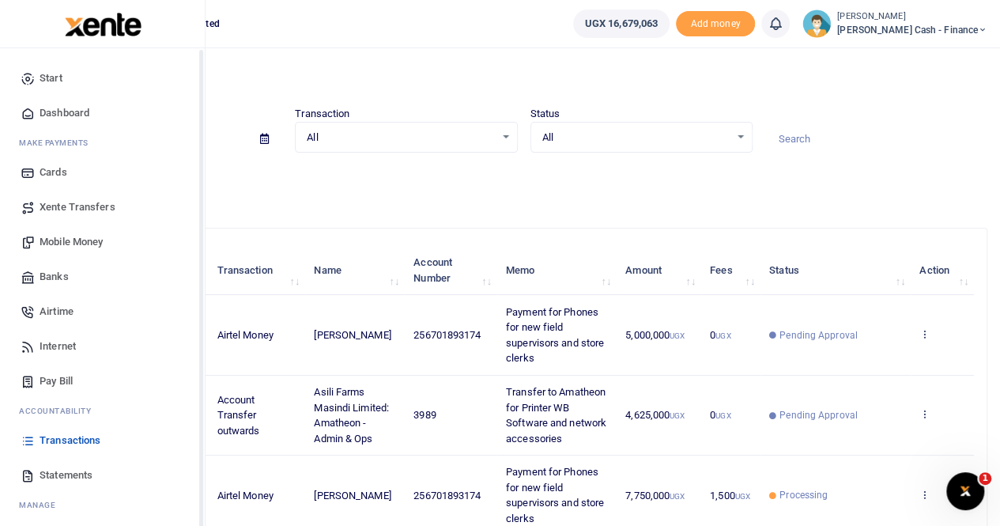
click at [60, 440] on span "Transactions" at bounding box center [70, 440] width 61 height 16
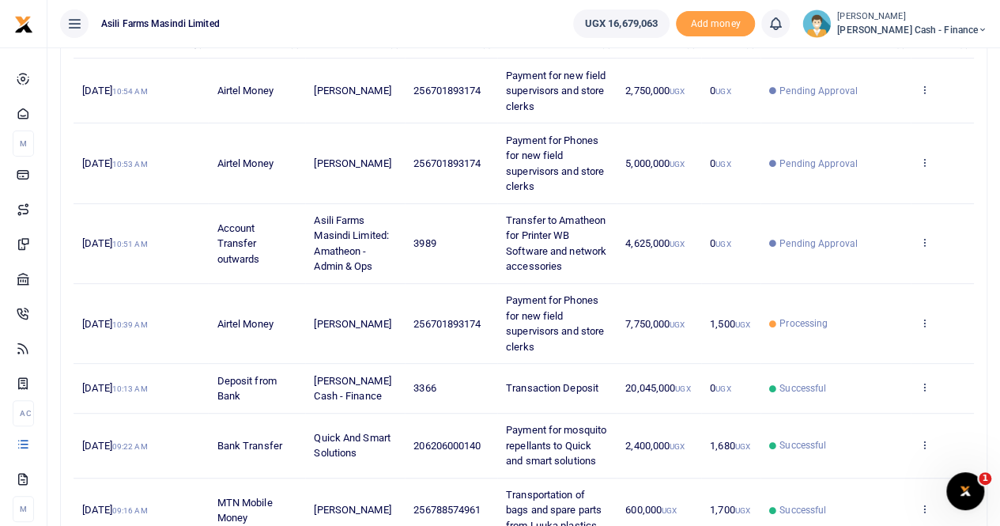
scroll to position [237, 0]
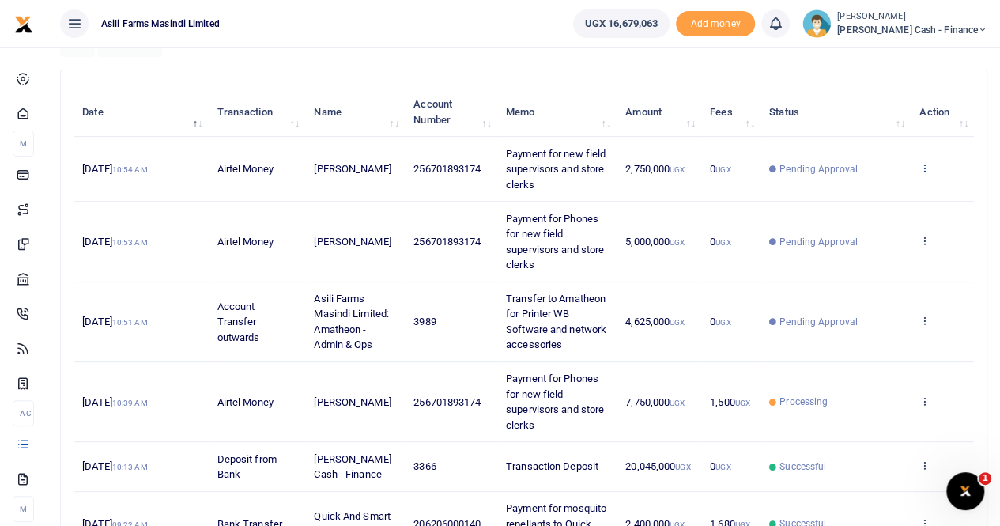
click at [923, 164] on icon at bounding box center [924, 167] width 10 height 11
click at [861, 194] on link "View details" at bounding box center [866, 194] width 125 height 22
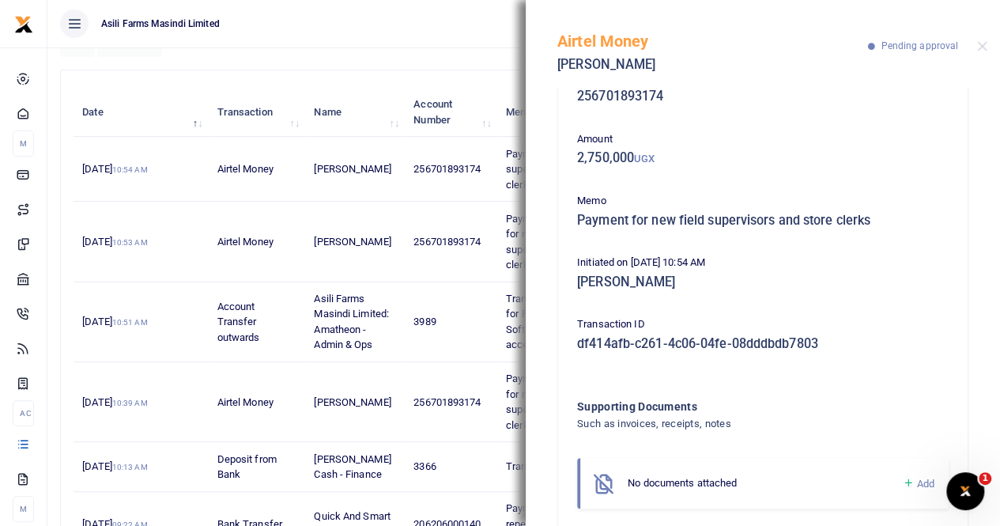
scroll to position [74, 0]
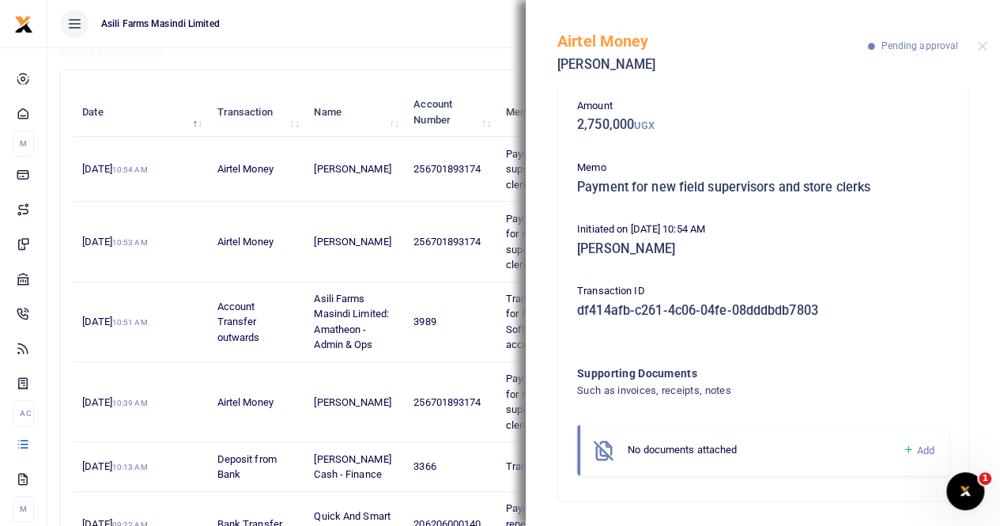
click at [917, 447] on span "Add" at bounding box center [925, 450] width 17 height 12
click at [917, 450] on span "Add" at bounding box center [925, 450] width 17 height 12
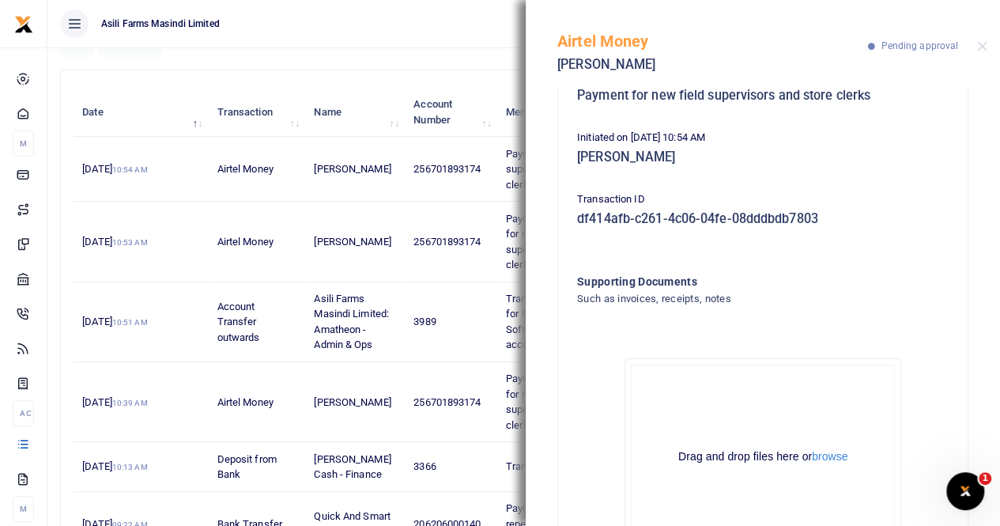
scroll to position [253, 0]
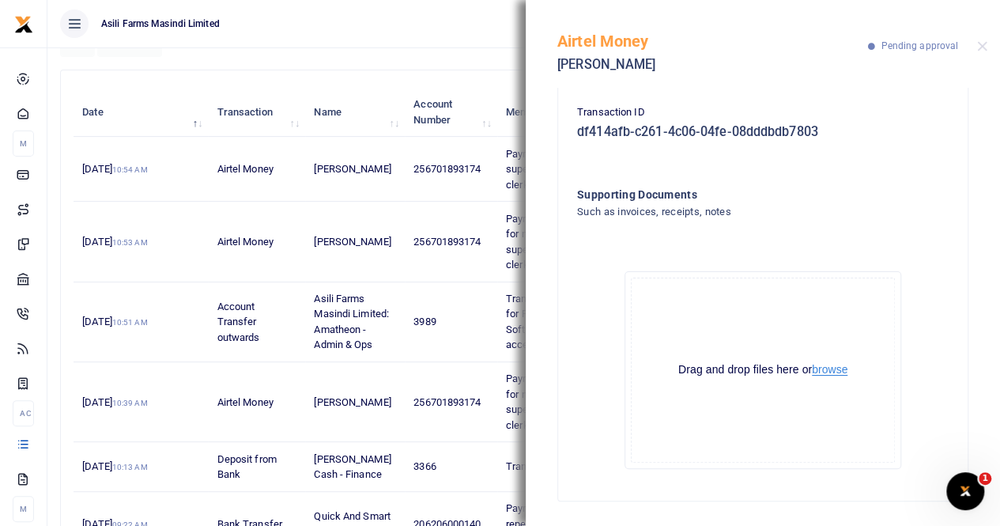
click at [812, 369] on button "browse" at bounding box center [830, 370] width 36 height 12
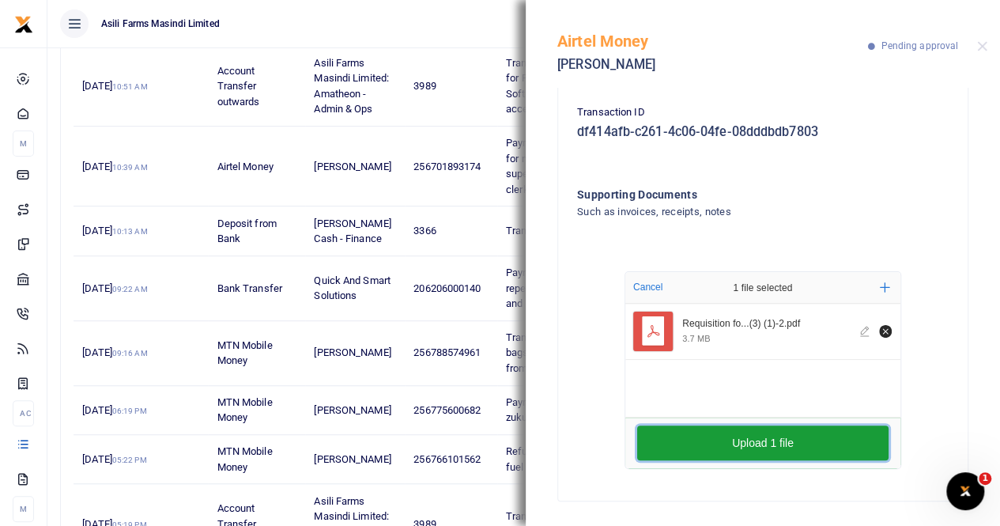
scroll to position [474, 0]
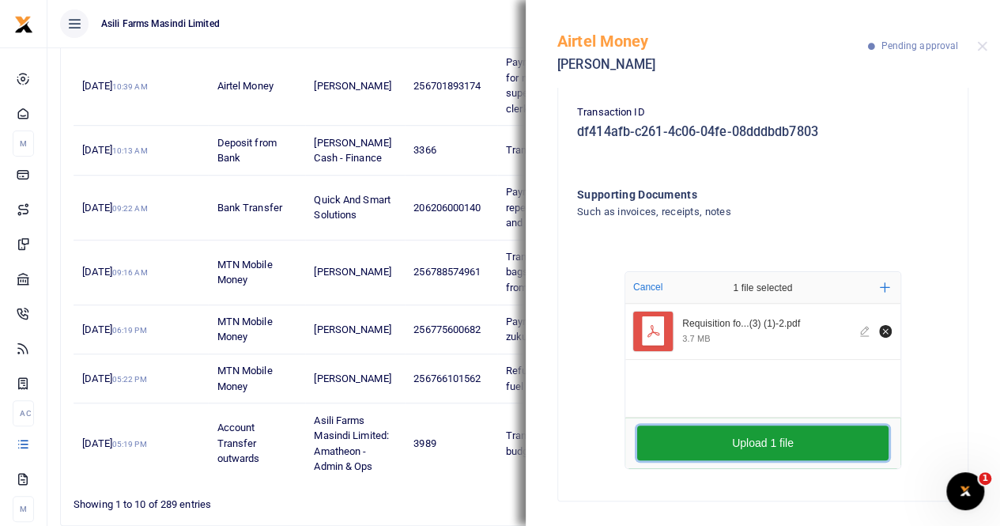
click at [774, 443] on button "Upload 1 file" at bounding box center [762, 442] width 251 height 35
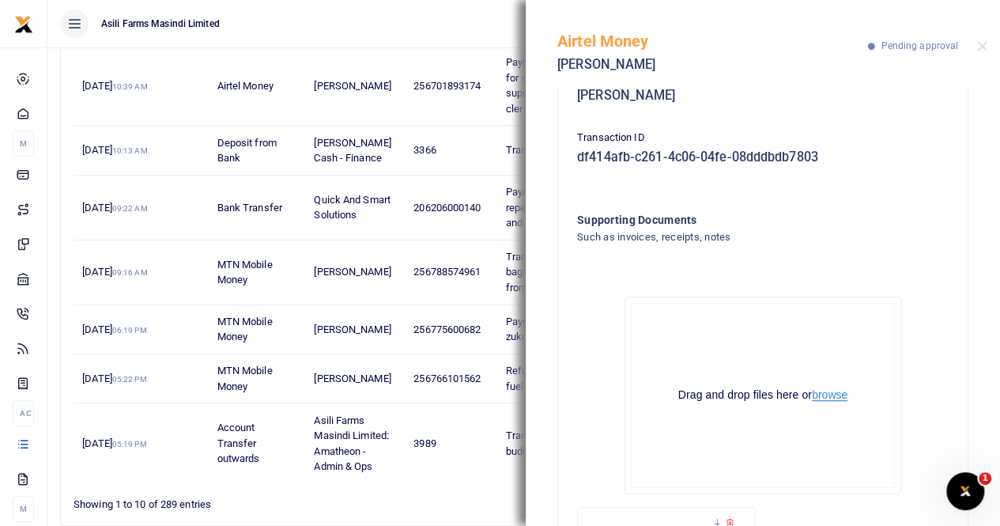
scroll to position [165, 0]
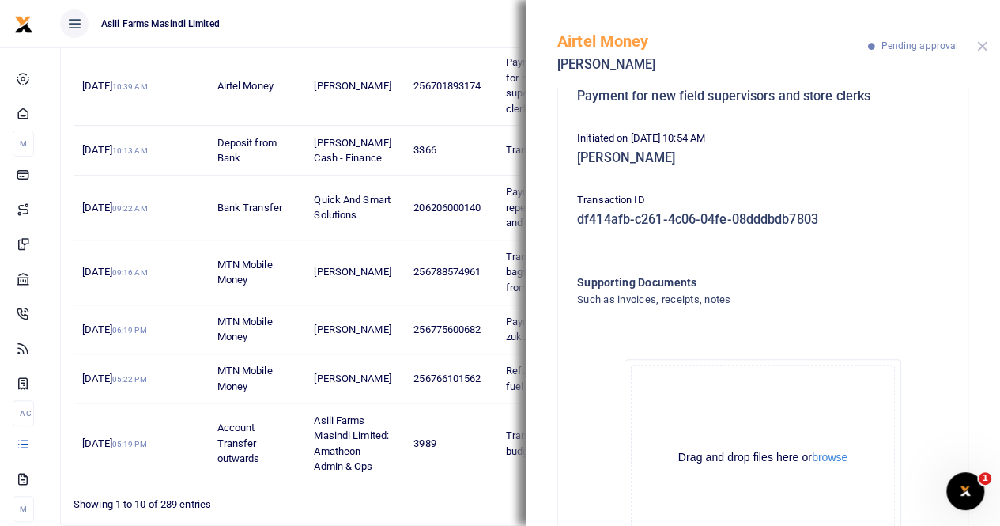
click at [980, 45] on button "Close" at bounding box center [982, 46] width 10 height 10
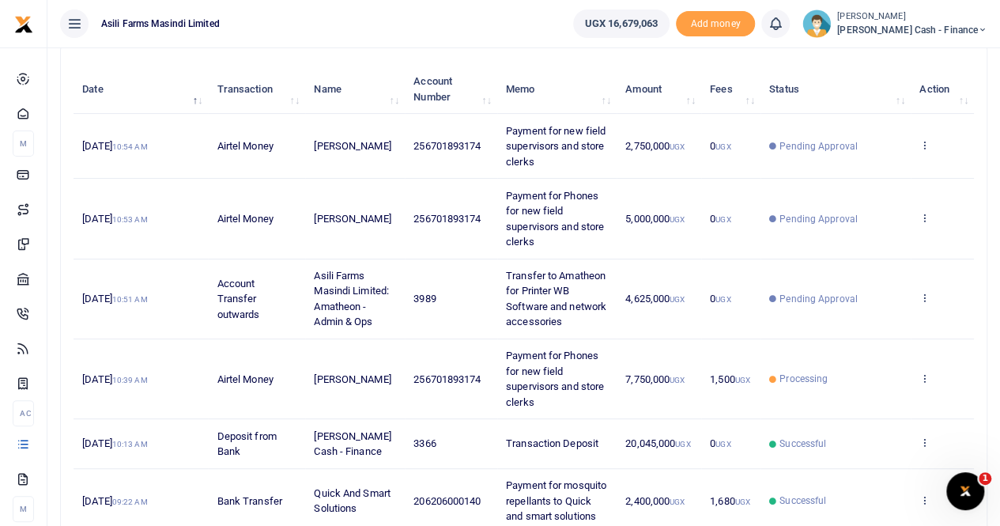
scroll to position [156, 0]
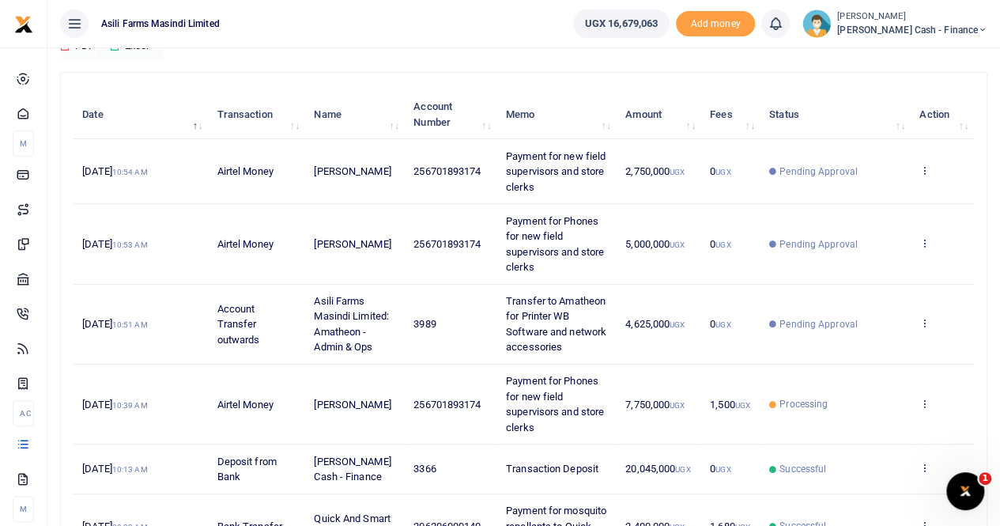
click at [924, 240] on icon at bounding box center [924, 242] width 10 height 11
click at [887, 265] on link "View details" at bounding box center [866, 269] width 125 height 22
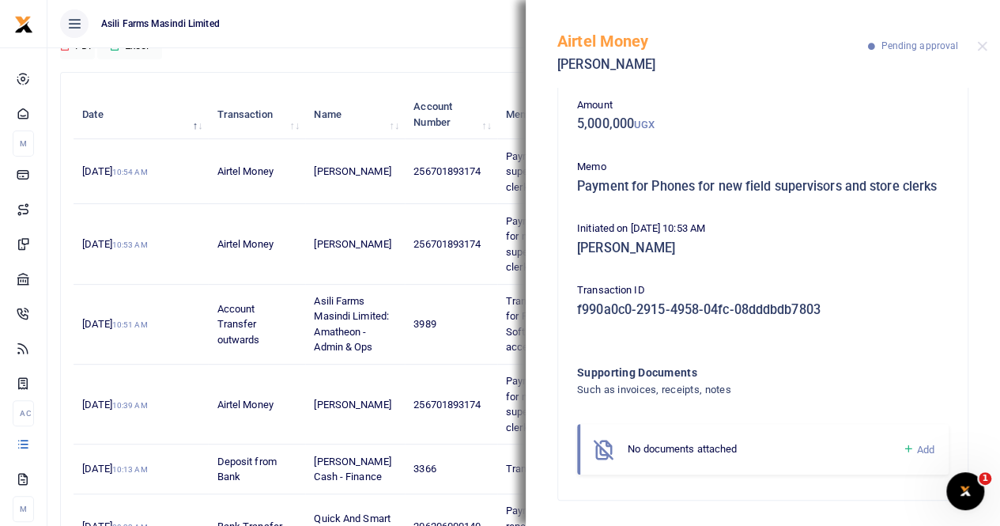
scroll to position [90, 0]
click at [917, 447] on span "Add" at bounding box center [925, 449] width 17 height 12
click at [917, 449] on span "Add" at bounding box center [925, 449] width 17 height 12
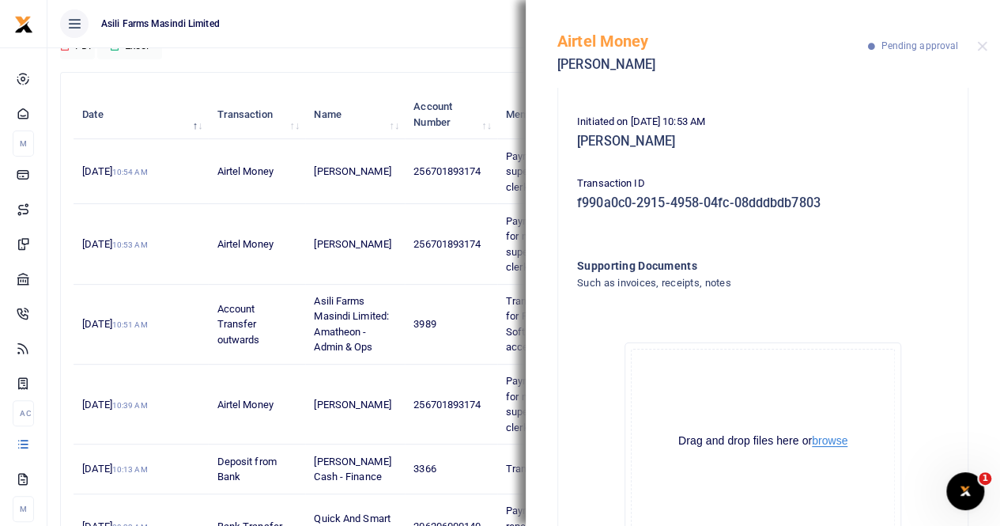
scroll to position [268, 0]
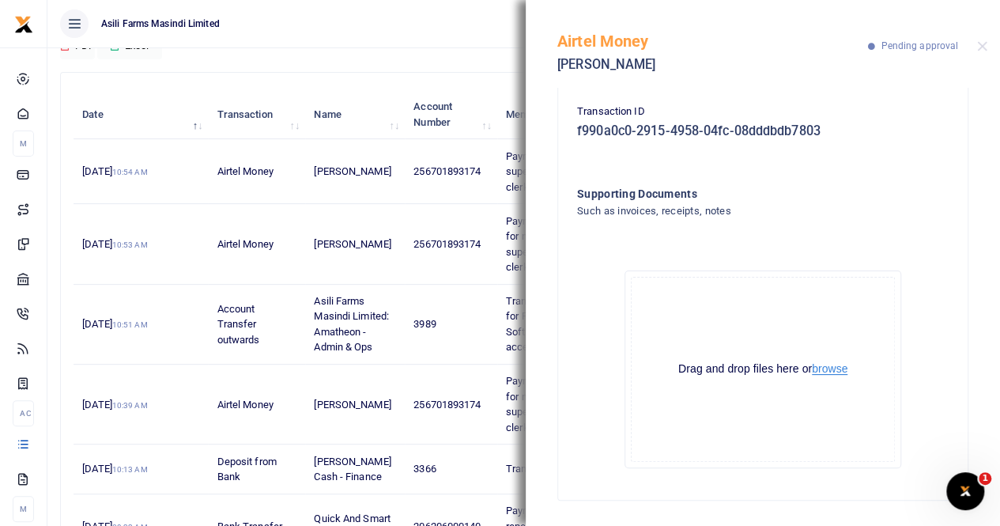
click at [823, 371] on button "browse" at bounding box center [830, 369] width 36 height 12
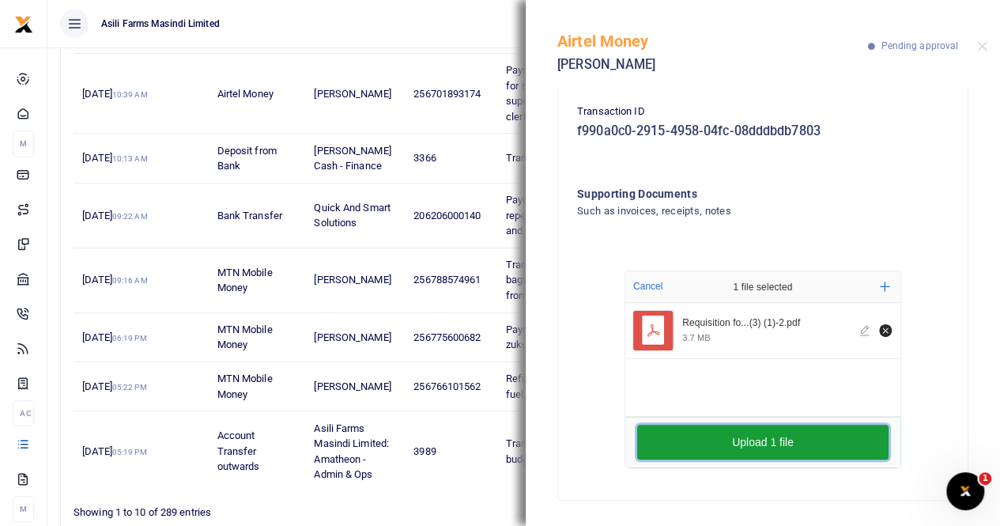
scroll to position [472, 0]
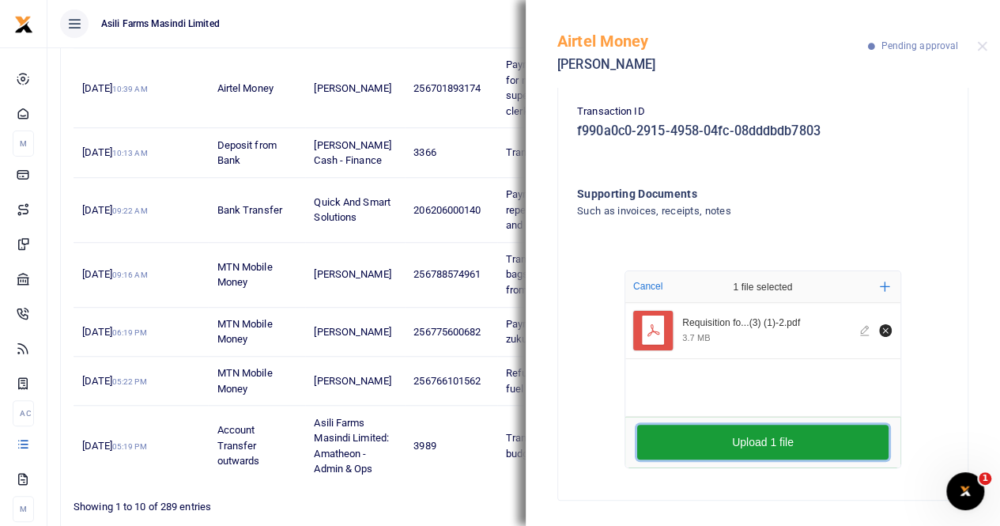
click at [752, 442] on button "Upload 1 file" at bounding box center [762, 441] width 251 height 35
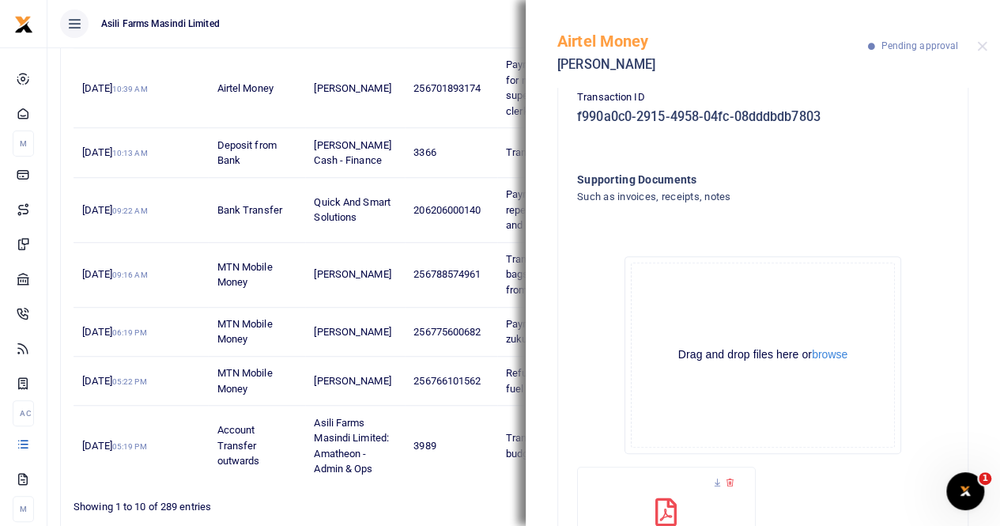
click at [975, 43] on div "Airtel Money [PERSON_NAME] Pending approval" at bounding box center [763, 44] width 474 height 88
click at [980, 42] on button "Close" at bounding box center [982, 46] width 10 height 10
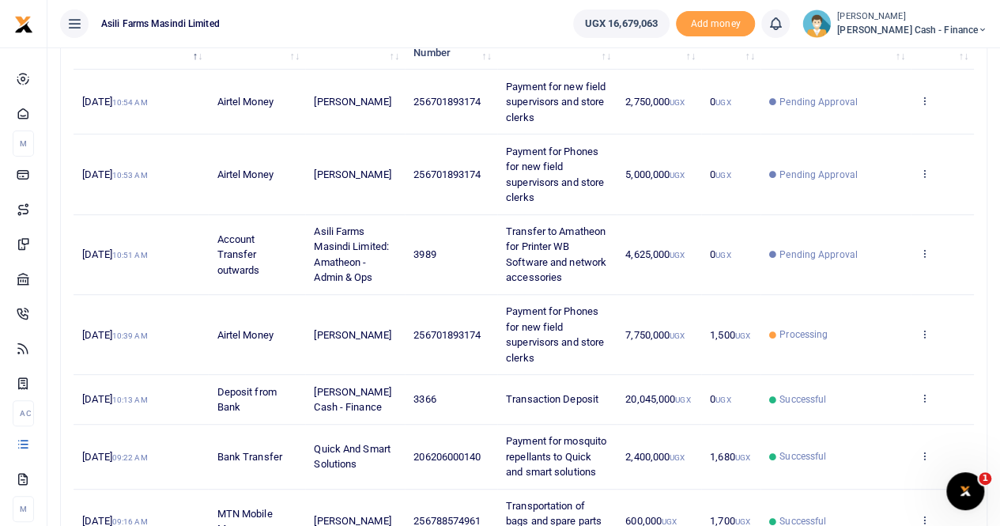
scroll to position [156, 0]
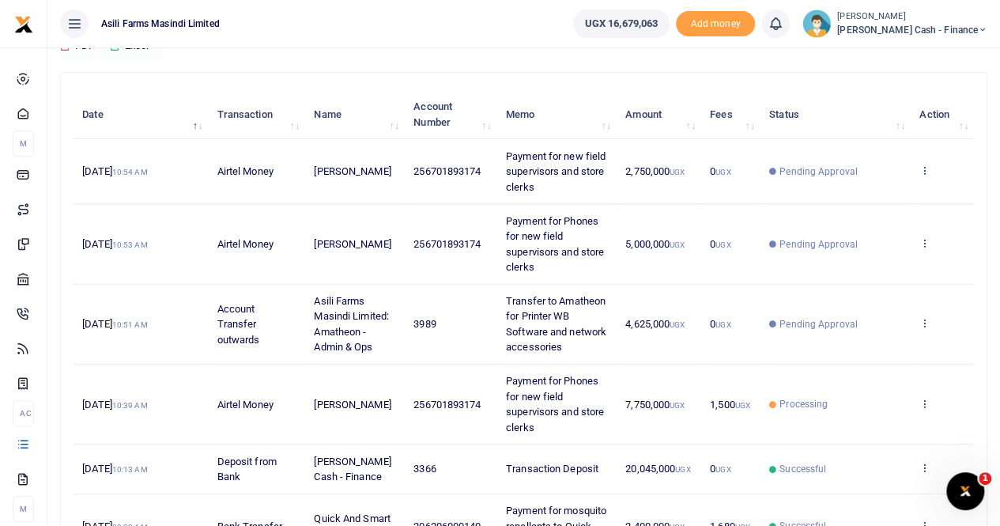
click at [925, 165] on icon at bounding box center [924, 169] width 10 height 11
click at [874, 192] on link "View details" at bounding box center [866, 197] width 125 height 22
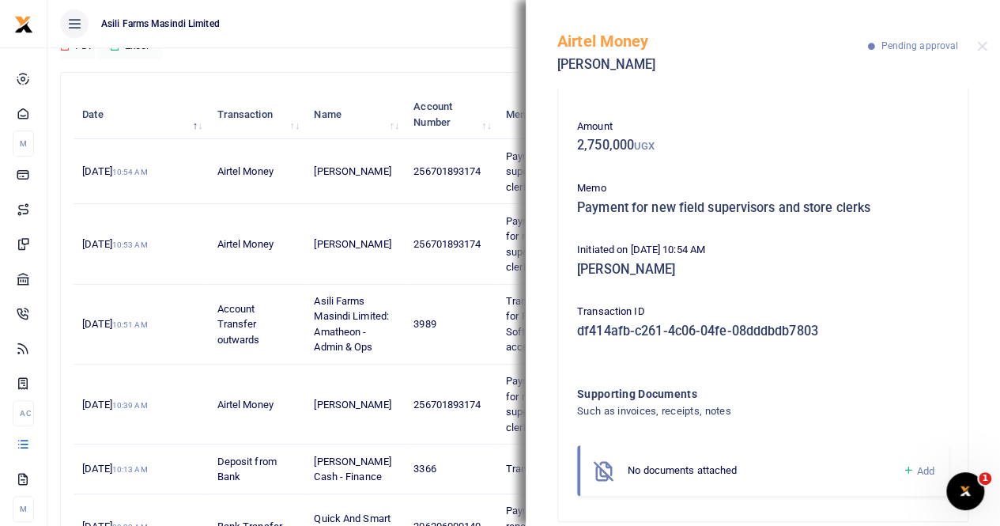
scroll to position [74, 0]
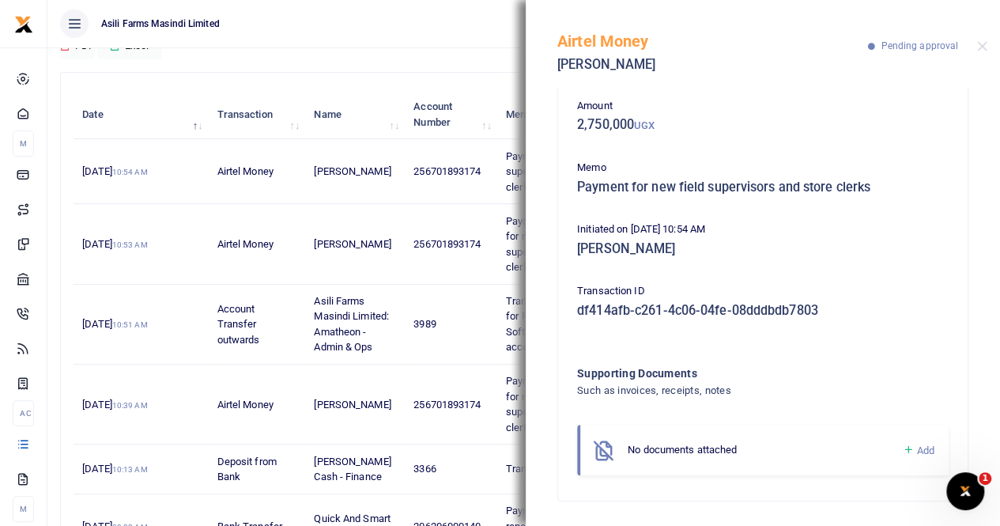
click at [917, 448] on span "Add" at bounding box center [925, 450] width 17 height 12
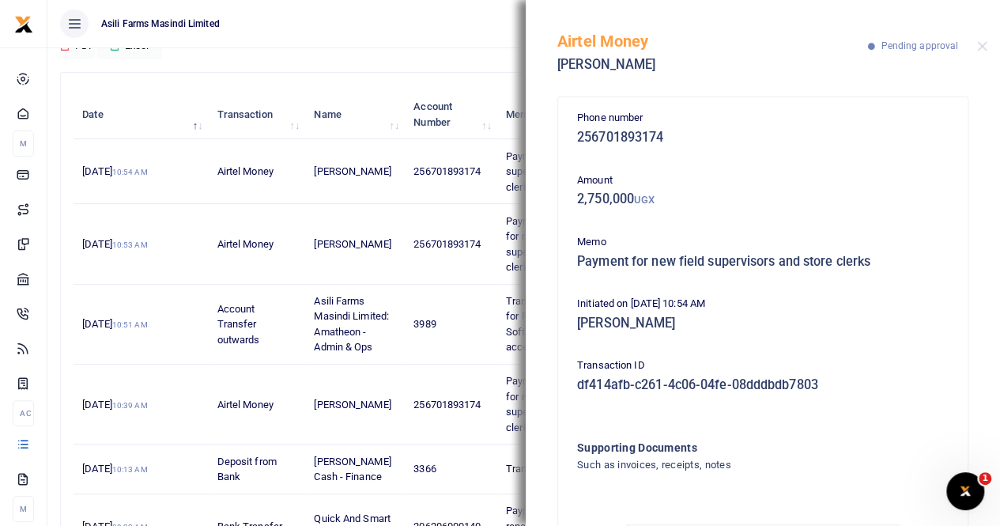
scroll to position [237, 0]
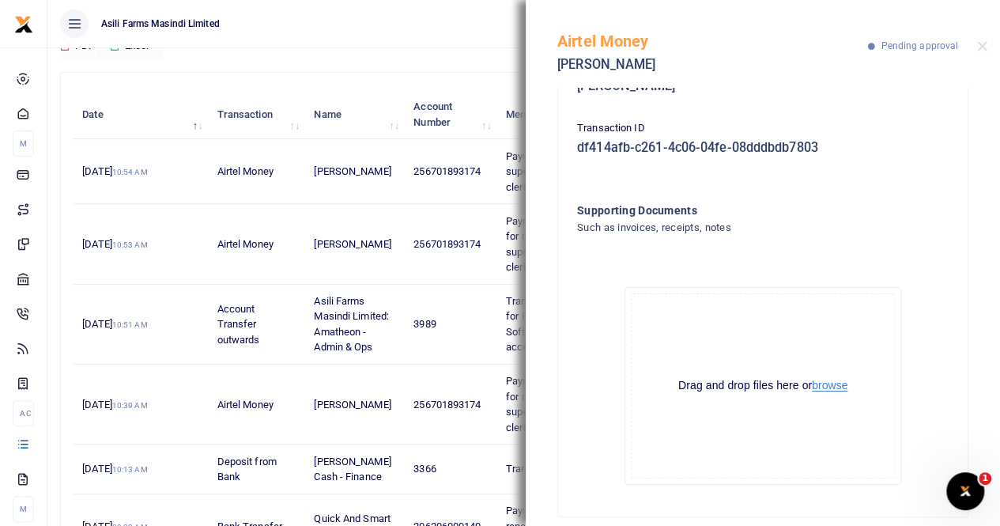
click at [821, 386] on button "browse" at bounding box center [830, 385] width 36 height 12
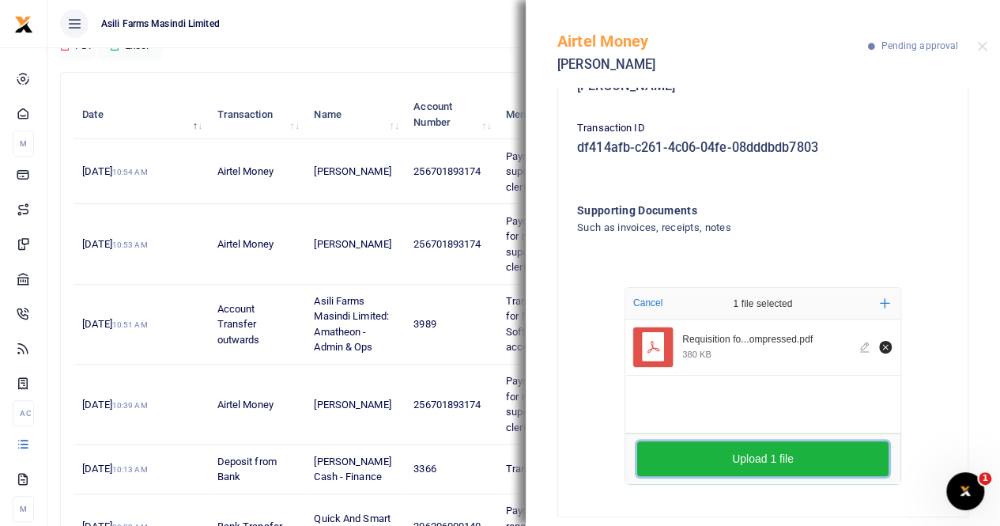
scroll to position [253, 0]
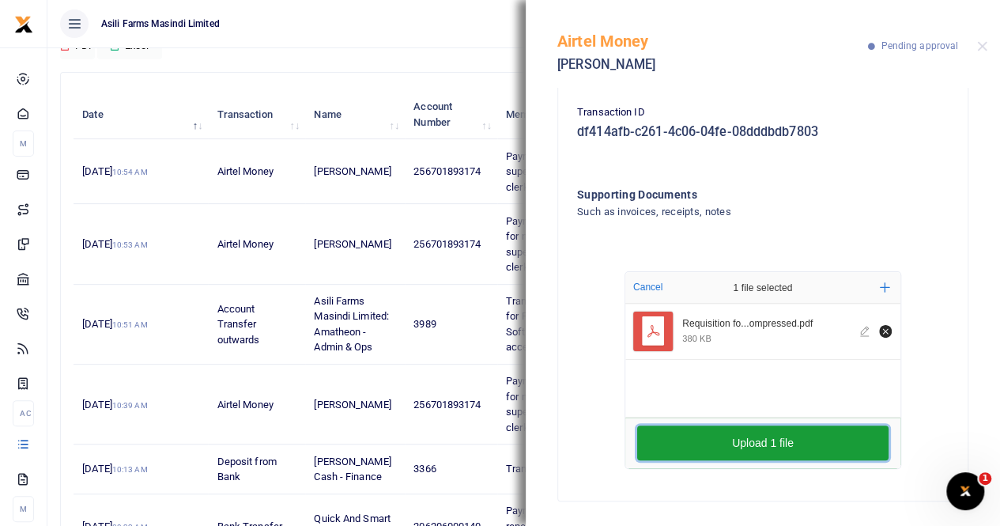
click at [764, 453] on button "Upload 1 file" at bounding box center [762, 442] width 251 height 35
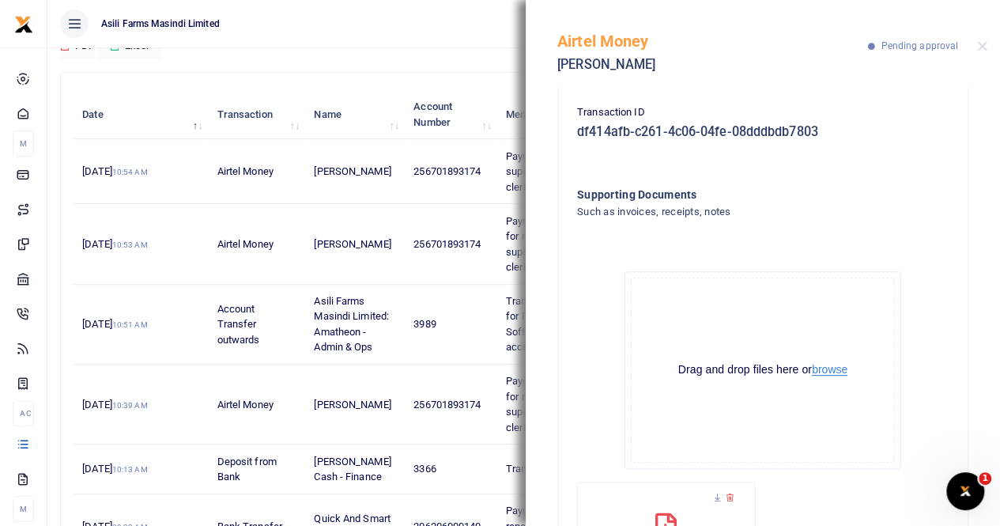
scroll to position [16, 0]
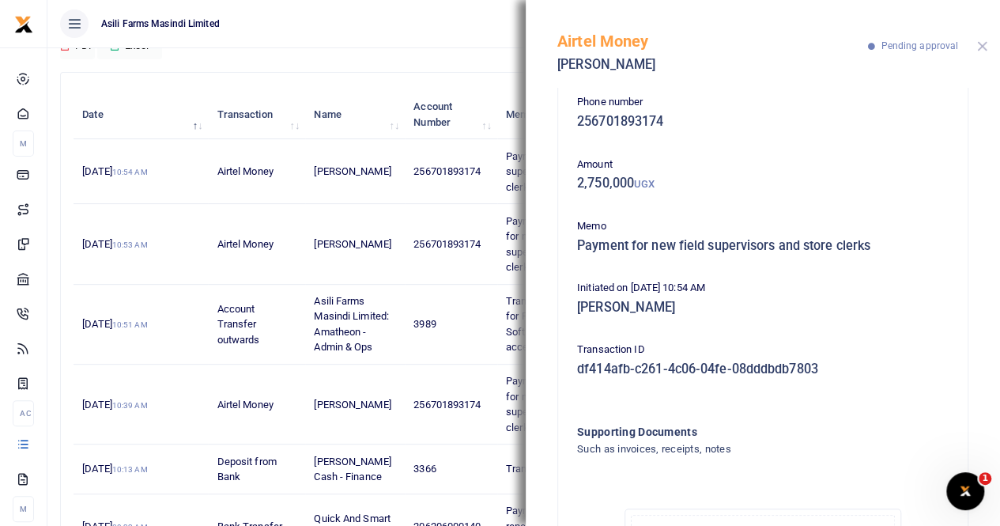
click at [981, 47] on button "Close" at bounding box center [982, 46] width 10 height 10
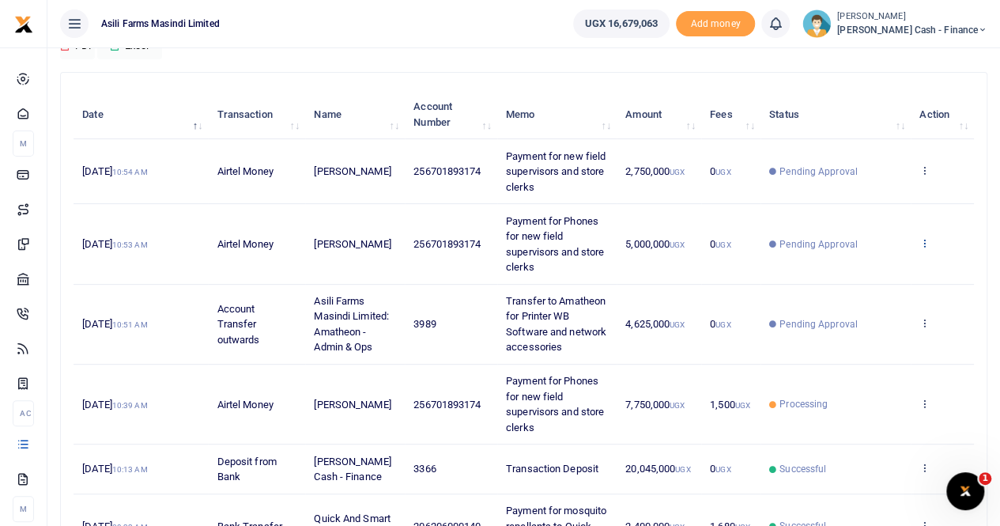
click at [923, 239] on icon at bounding box center [924, 242] width 10 height 11
click at [843, 266] on link "View details" at bounding box center [866, 269] width 125 height 22
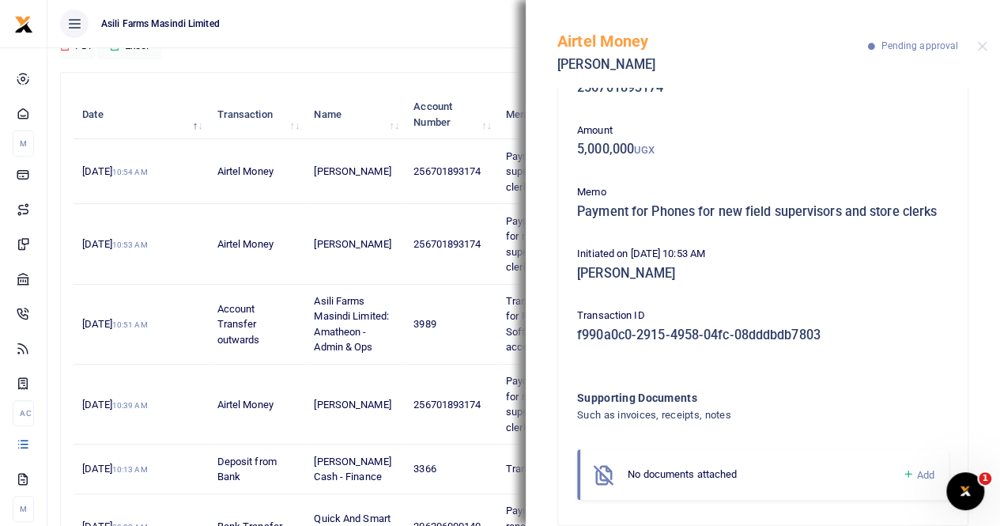
scroll to position [90, 0]
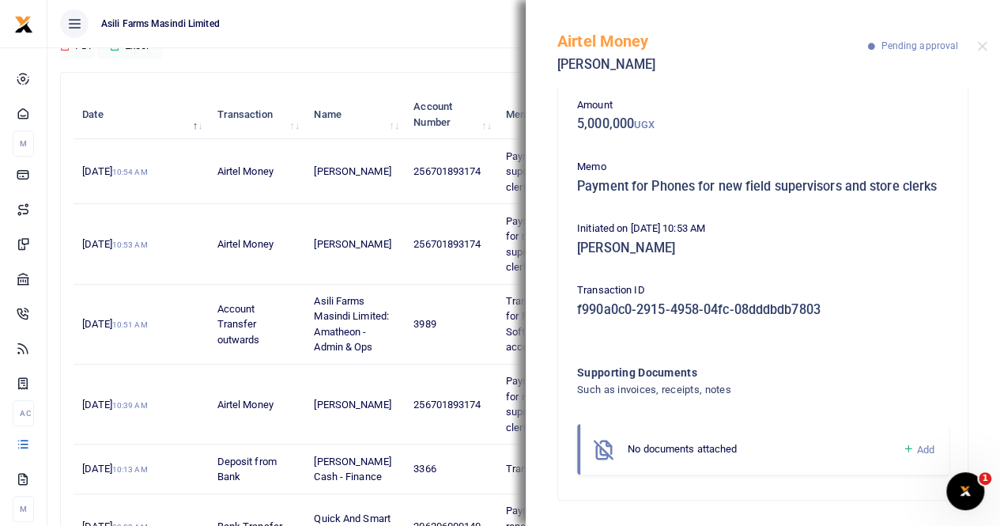
click at [917, 449] on span "Add" at bounding box center [925, 449] width 17 height 12
click at [902, 448] on link "Add" at bounding box center [918, 449] width 32 height 18
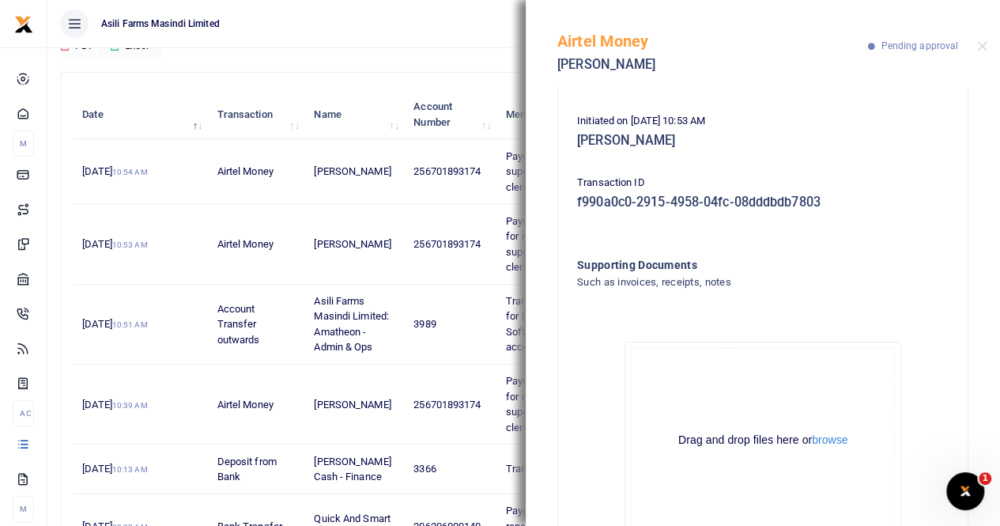
scroll to position [268, 0]
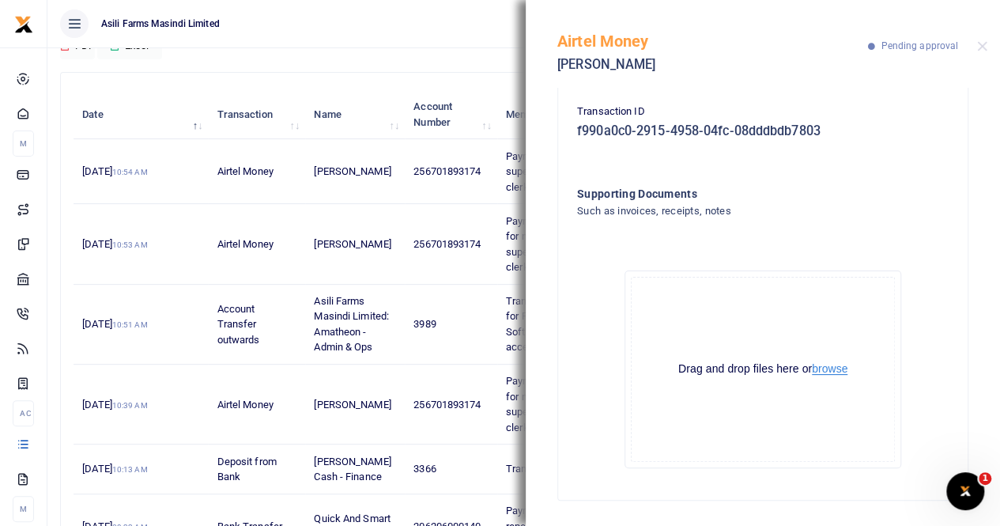
click at [814, 371] on button "browse" at bounding box center [830, 369] width 36 height 12
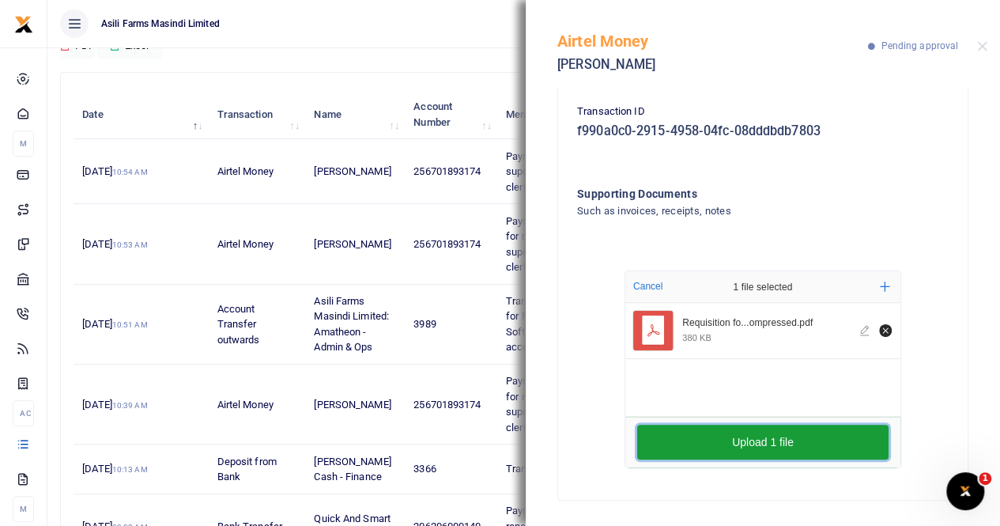
click at [795, 440] on button "Upload 1 file" at bounding box center [762, 441] width 251 height 35
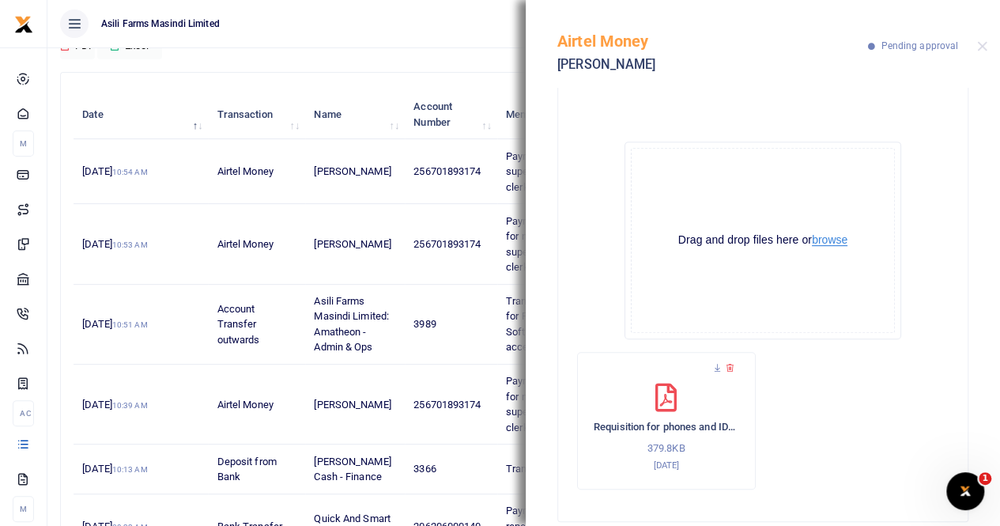
scroll to position [101, 0]
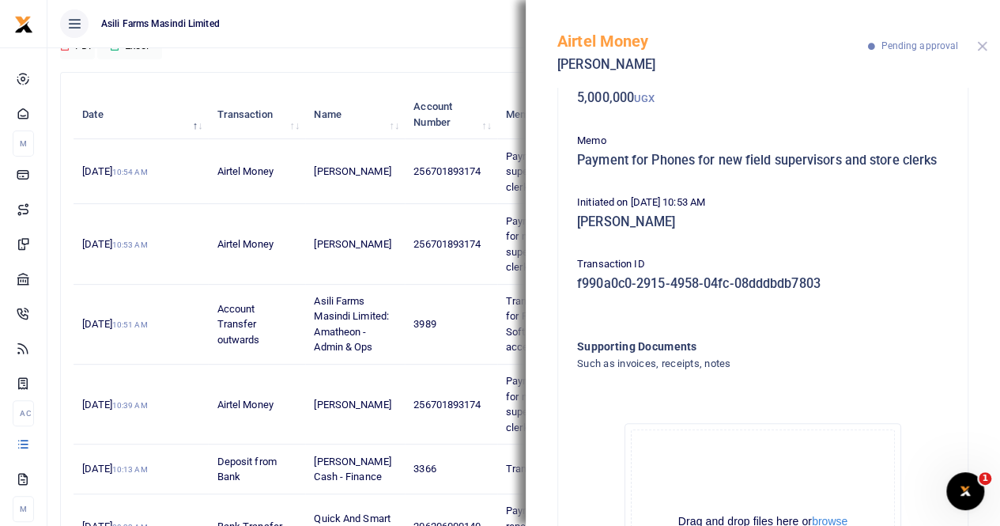
click at [980, 49] on button "Close" at bounding box center [982, 46] width 10 height 10
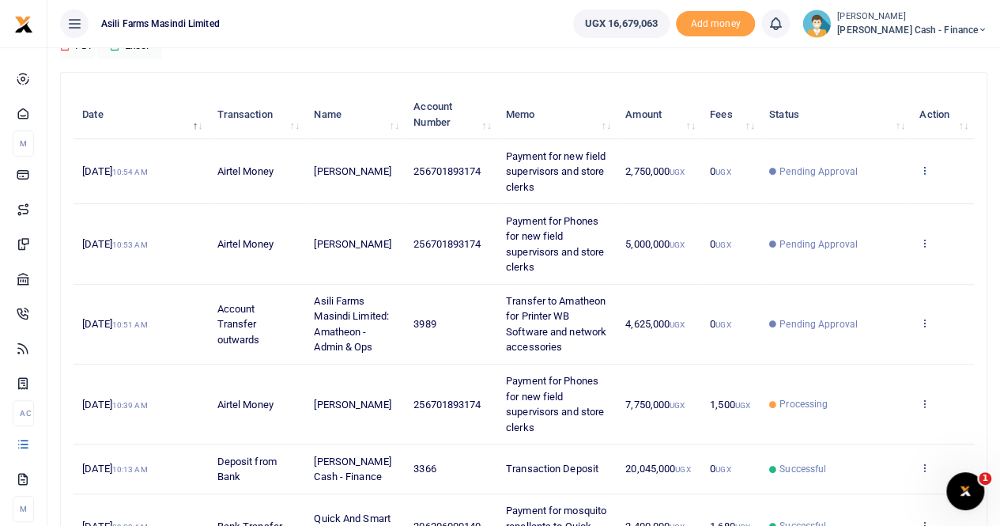
click at [925, 167] on icon at bounding box center [924, 169] width 10 height 11
click at [853, 194] on link "View details" at bounding box center [866, 197] width 125 height 22
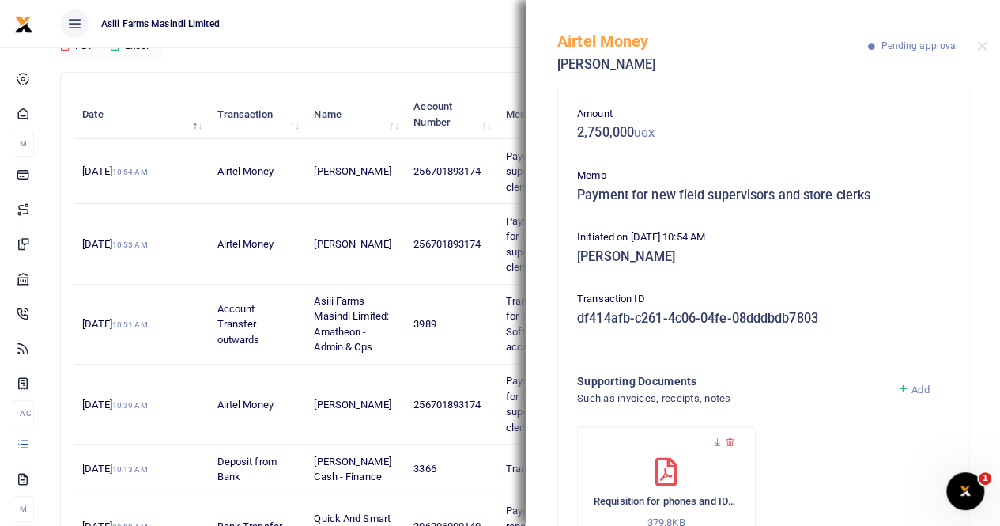
scroll to position [0, 0]
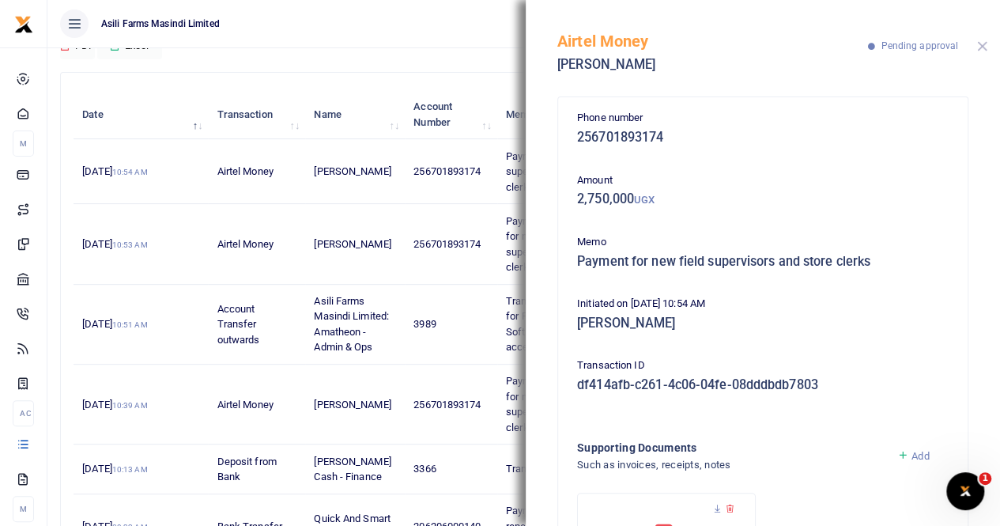
click at [978, 41] on button "Close" at bounding box center [982, 46] width 10 height 10
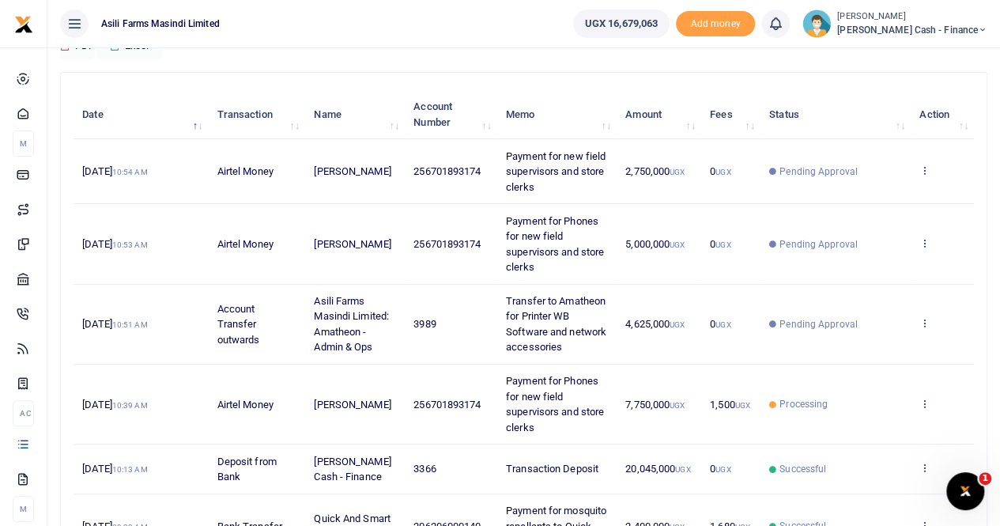
click at [922, 237] on icon at bounding box center [924, 242] width 10 height 11
click at [866, 265] on link "View details" at bounding box center [866, 269] width 125 height 22
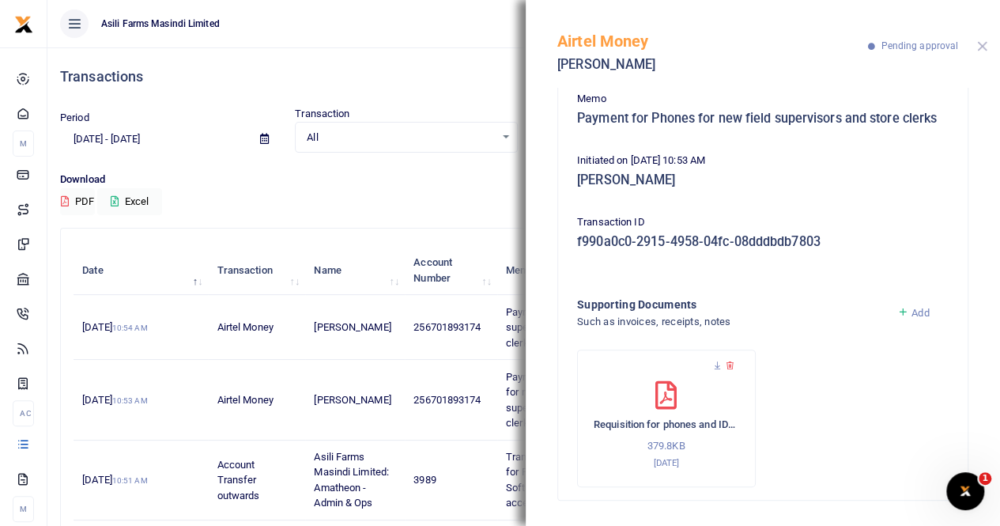
click at [981, 43] on button "Close" at bounding box center [982, 46] width 10 height 10
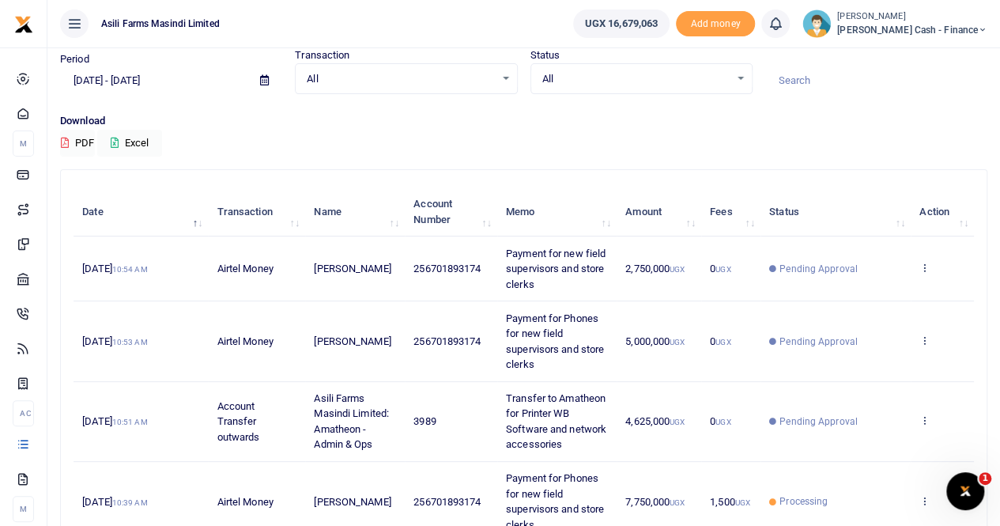
scroll to position [158, 0]
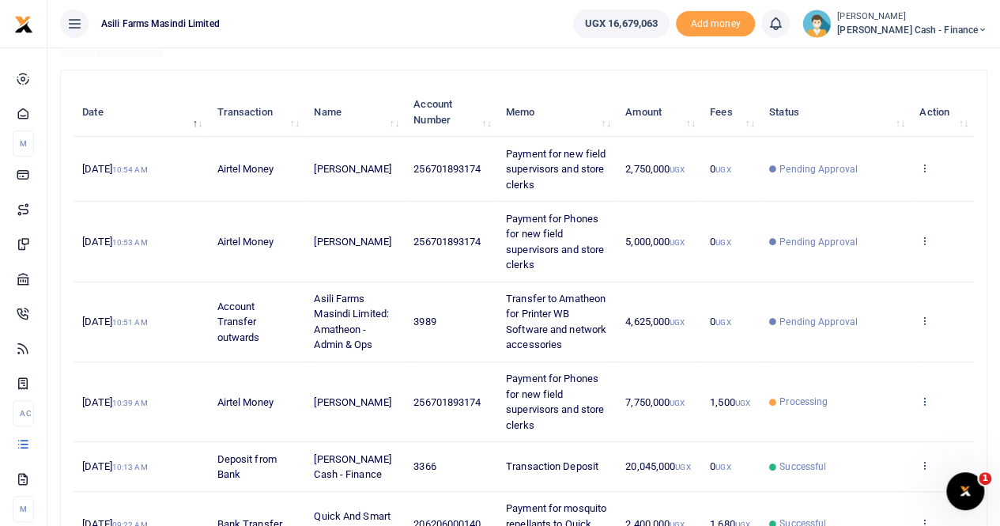
click at [925, 395] on icon at bounding box center [924, 400] width 10 height 11
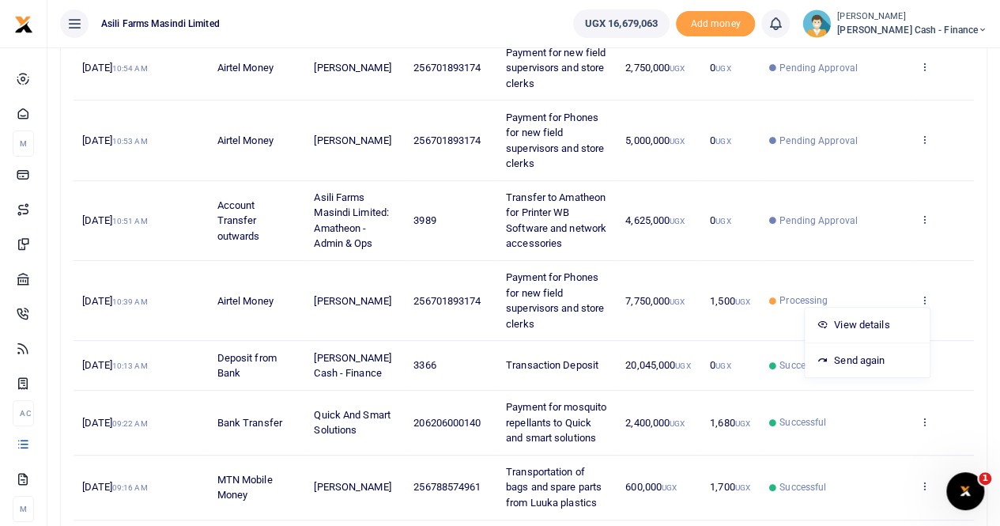
scroll to position [316, 0]
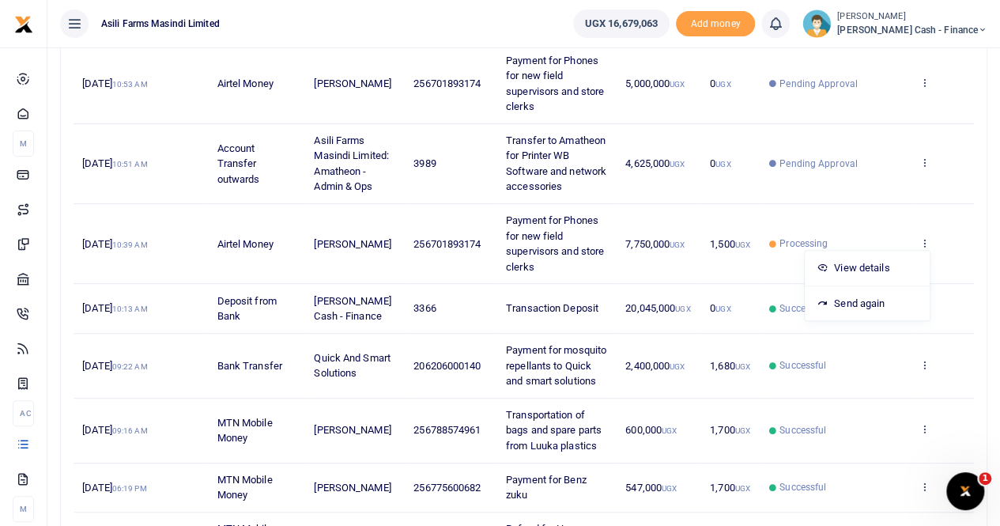
click at [733, 238] on span "1,500 UGX" at bounding box center [730, 244] width 40 height 12
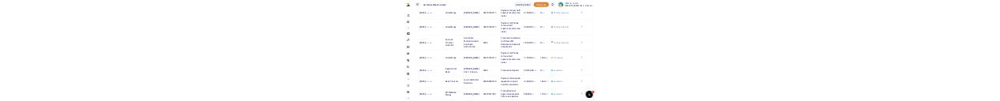
scroll to position [0, 0]
